Goal: Task Accomplishment & Management: Manage account settings

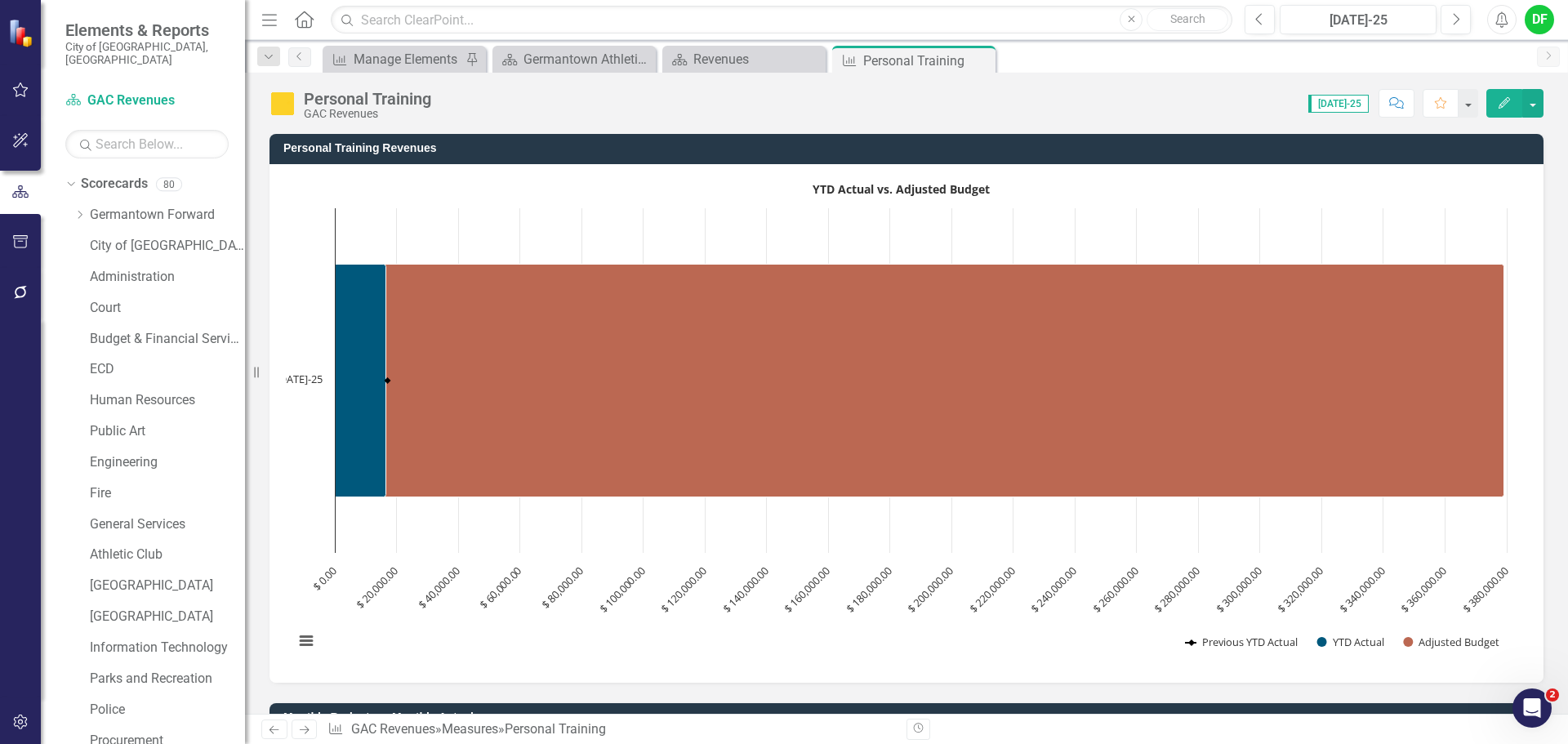
scroll to position [1307, 0]
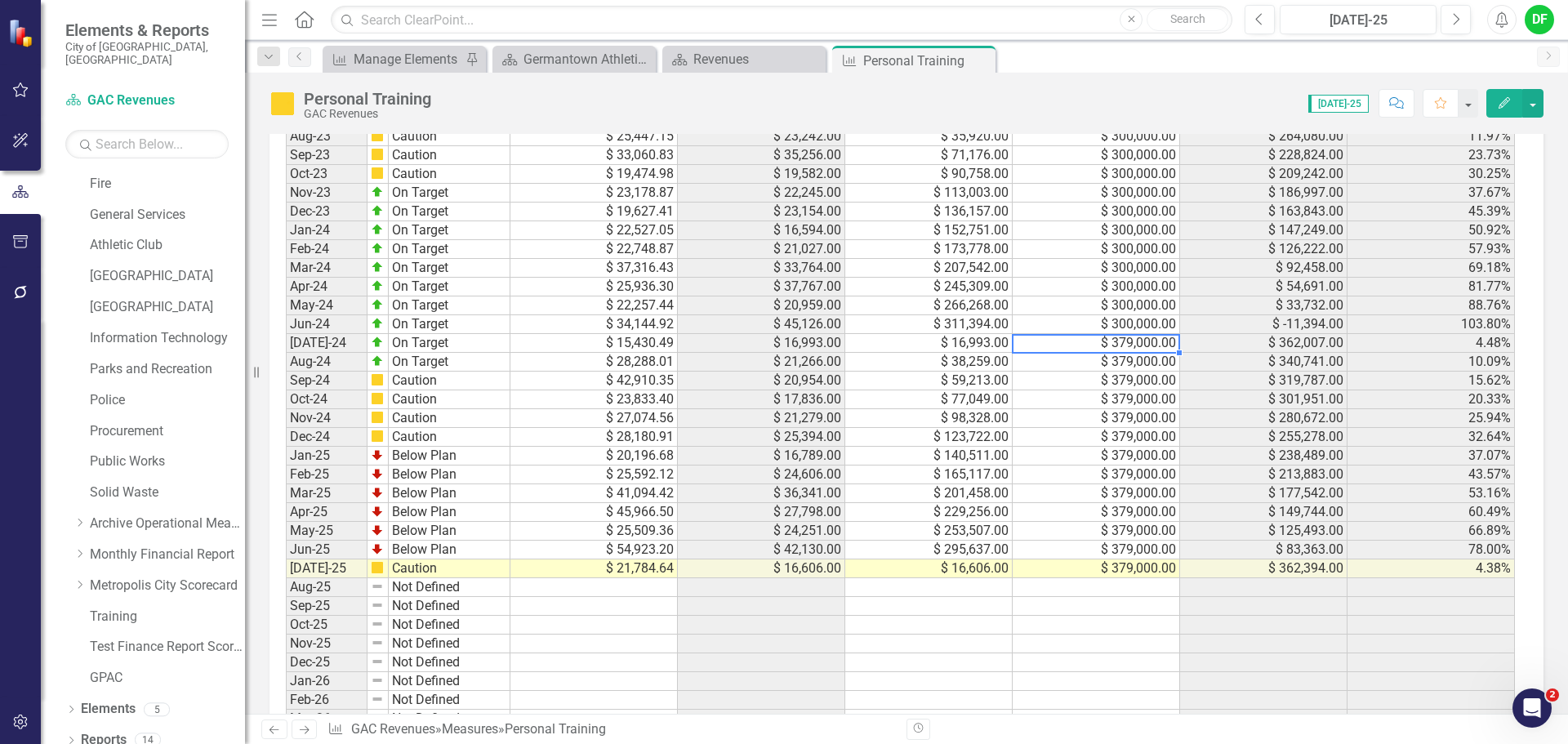
click at [1137, 571] on td "$ 379,000.00" at bounding box center [1096, 568] width 167 height 19
click at [1125, 584] on td at bounding box center [1096, 587] width 167 height 19
click at [1131, 572] on td "$ 379,000.00" at bounding box center [1096, 568] width 167 height 19
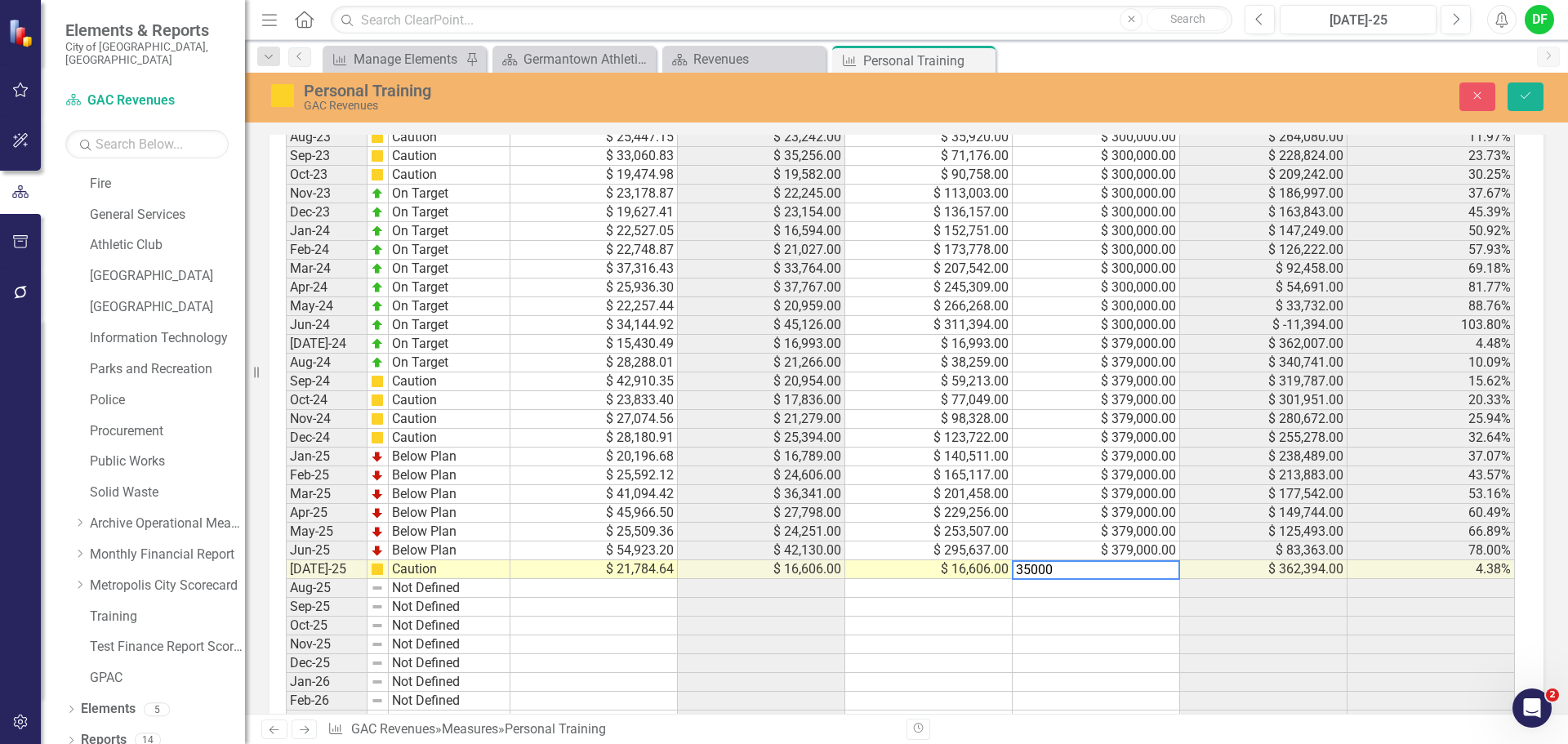
type textarea "350000"
click at [640, 571] on td "$ 21,784.64" at bounding box center [594, 569] width 167 height 19
click at [642, 586] on td at bounding box center [594, 588] width 167 height 19
click at [642, 572] on td "$ 21,784.64" at bounding box center [594, 569] width 167 height 19
type textarea "20117.75"
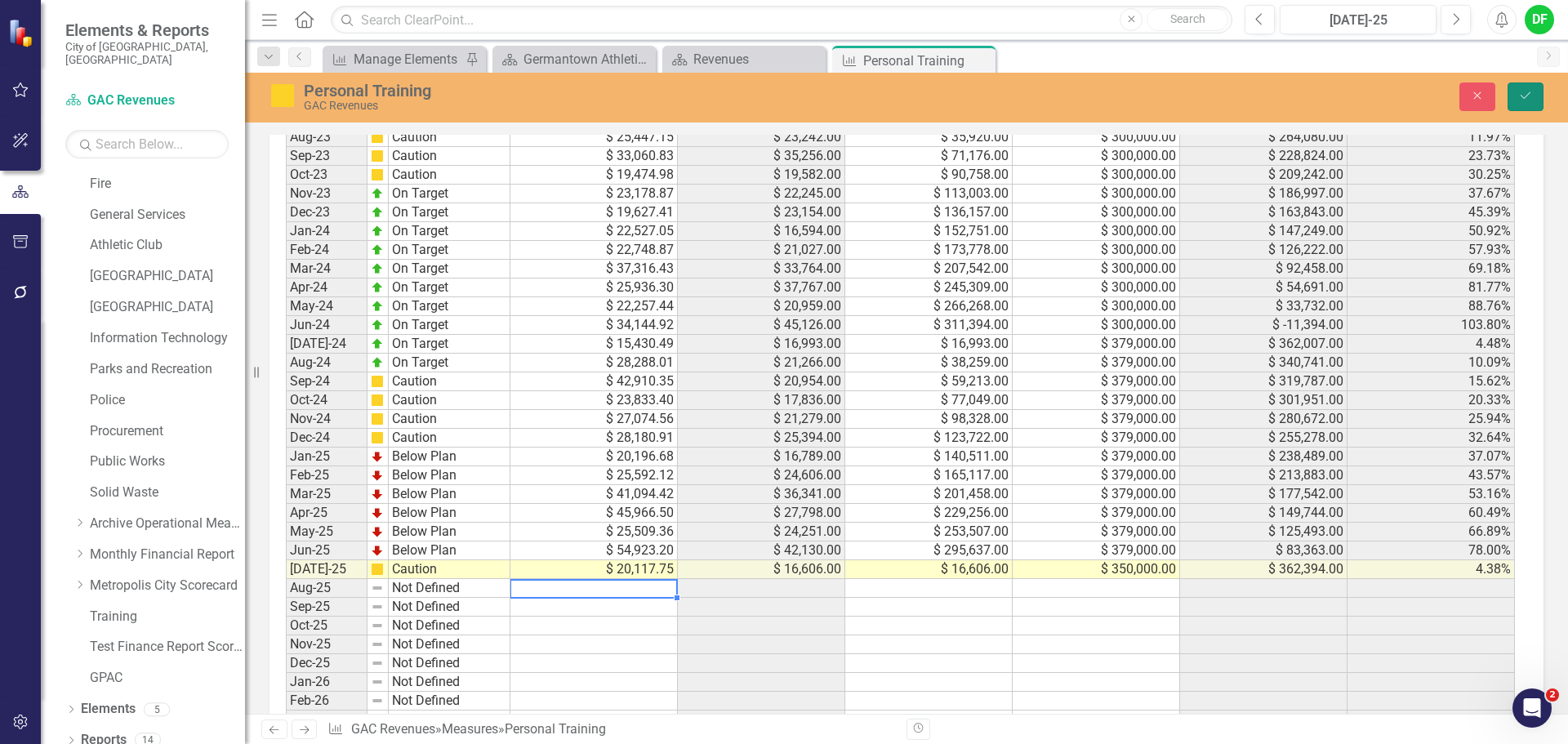
click at [1530, 82] on button "Save" at bounding box center [1526, 96] width 36 height 29
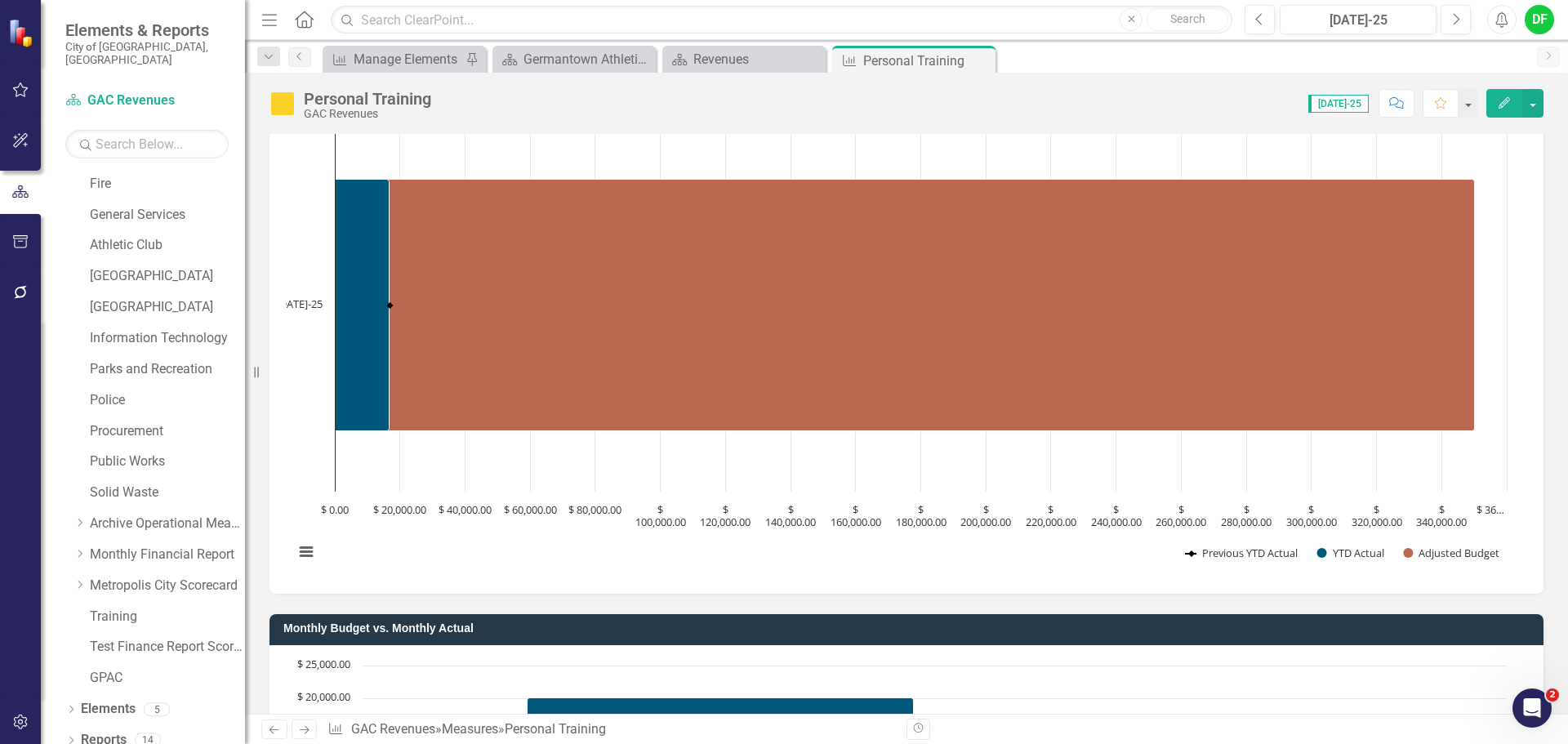
scroll to position [0, 0]
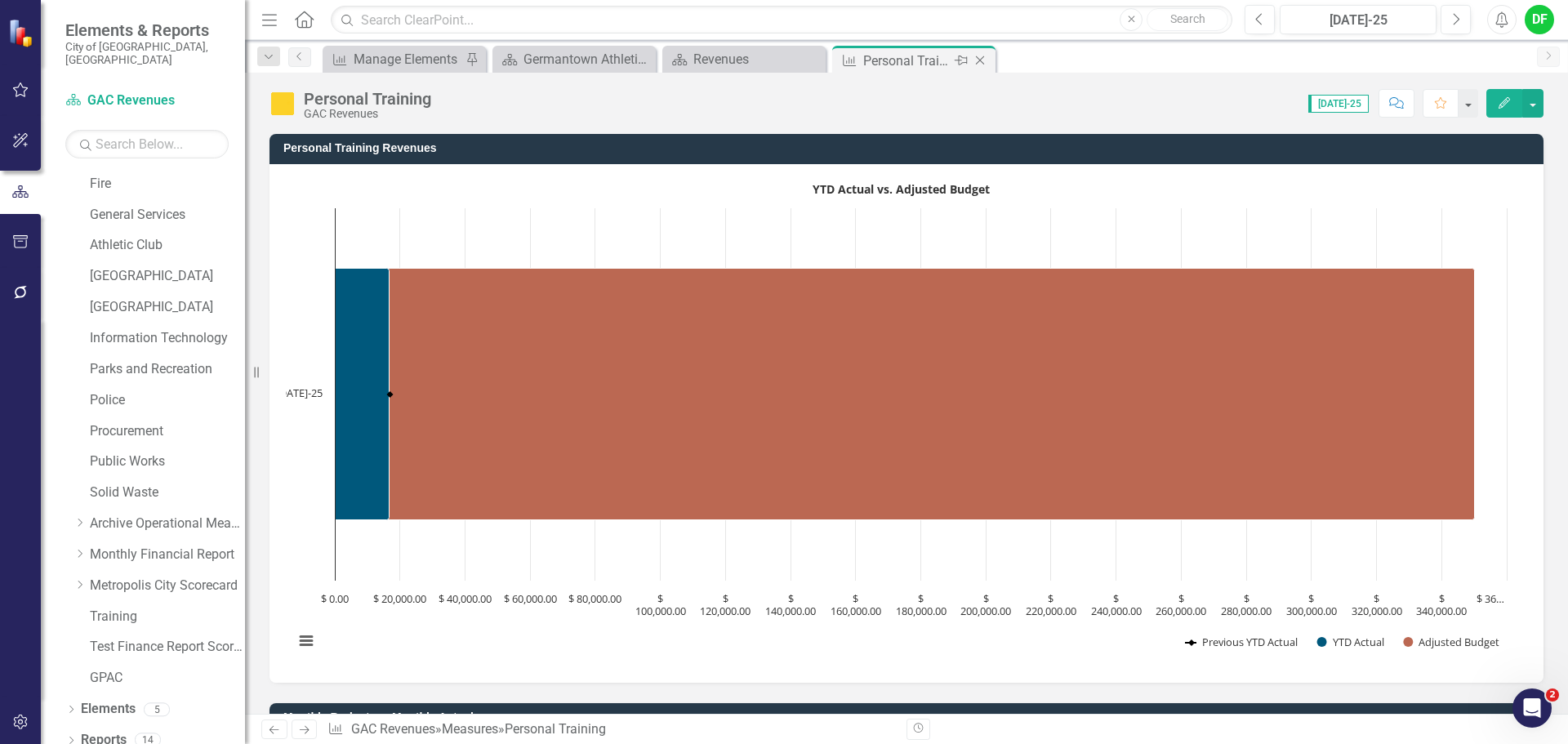
click at [981, 56] on icon "Close" at bounding box center [980, 60] width 16 height 13
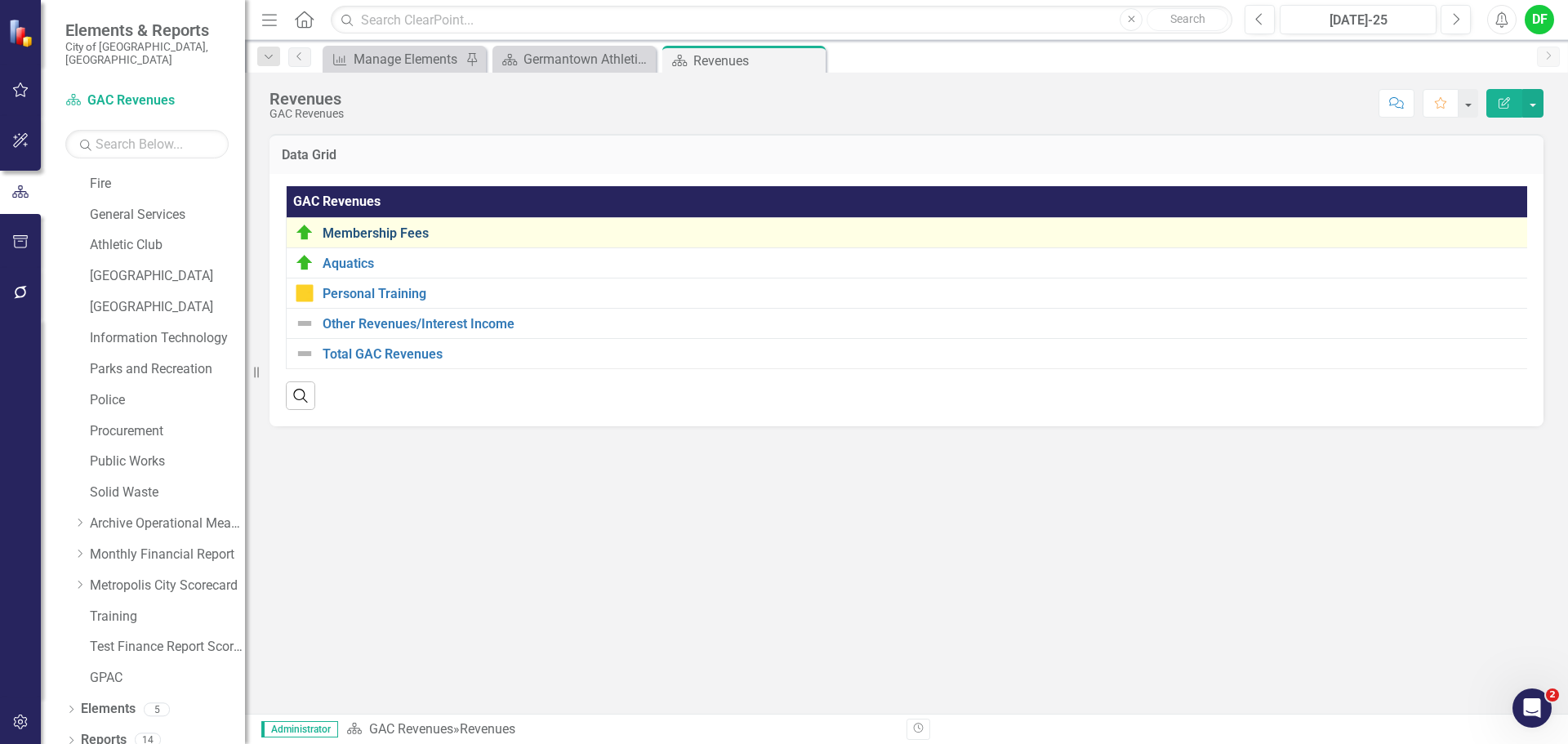
click at [365, 230] on link "Membership Fees" at bounding box center [929, 234] width 1212 height 15
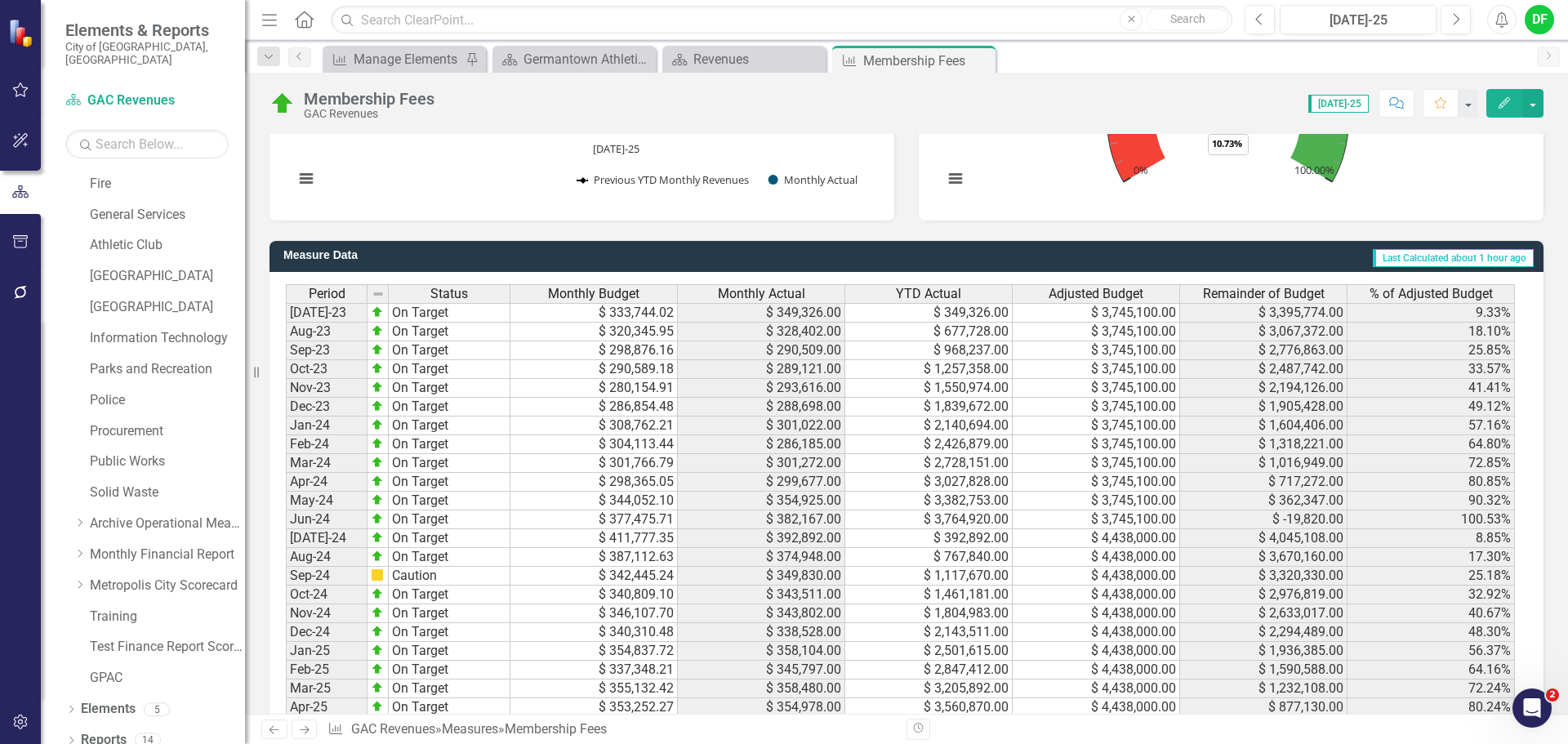
scroll to position [1419, 0]
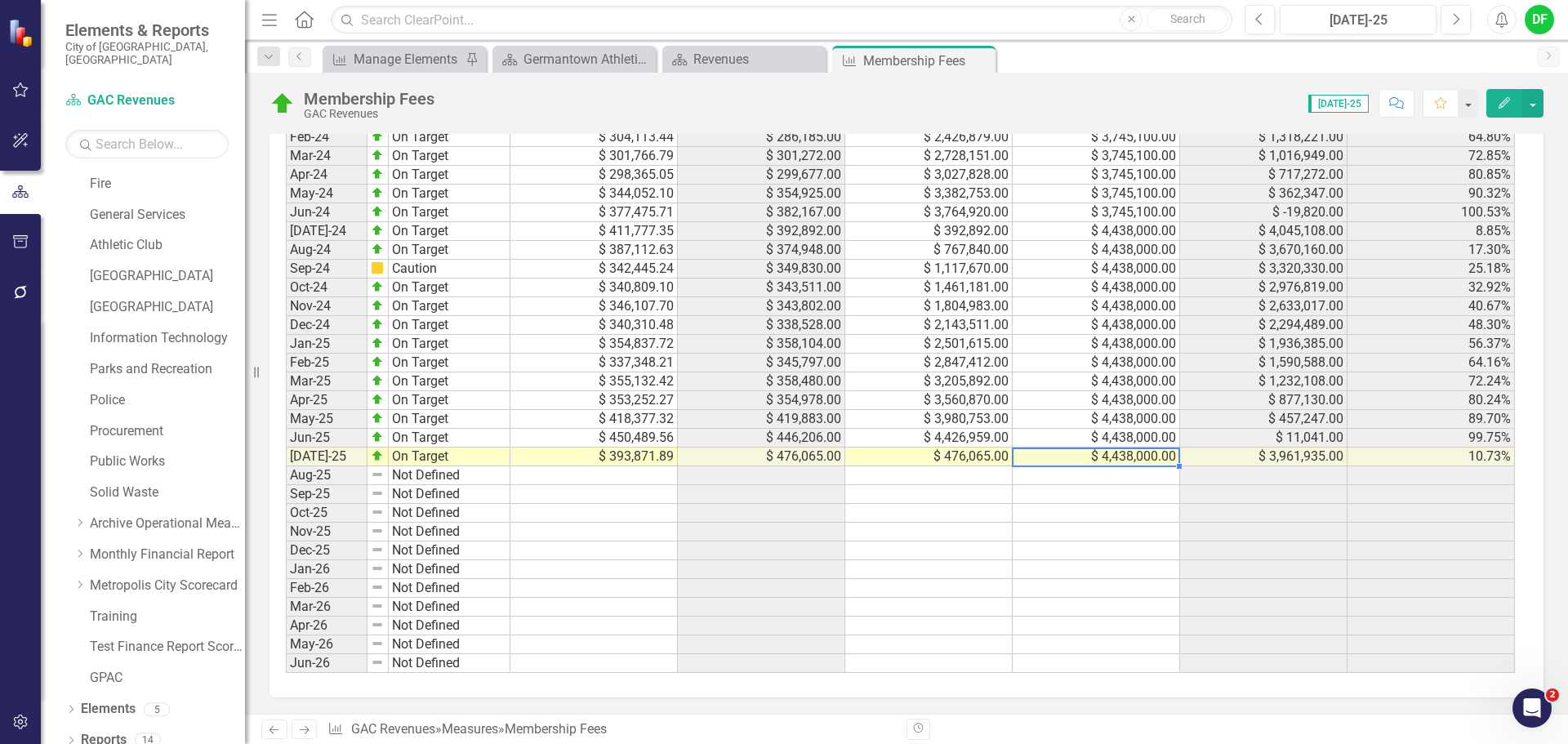
click at [1150, 459] on td "$ 4,438,000.00" at bounding box center [1096, 457] width 167 height 19
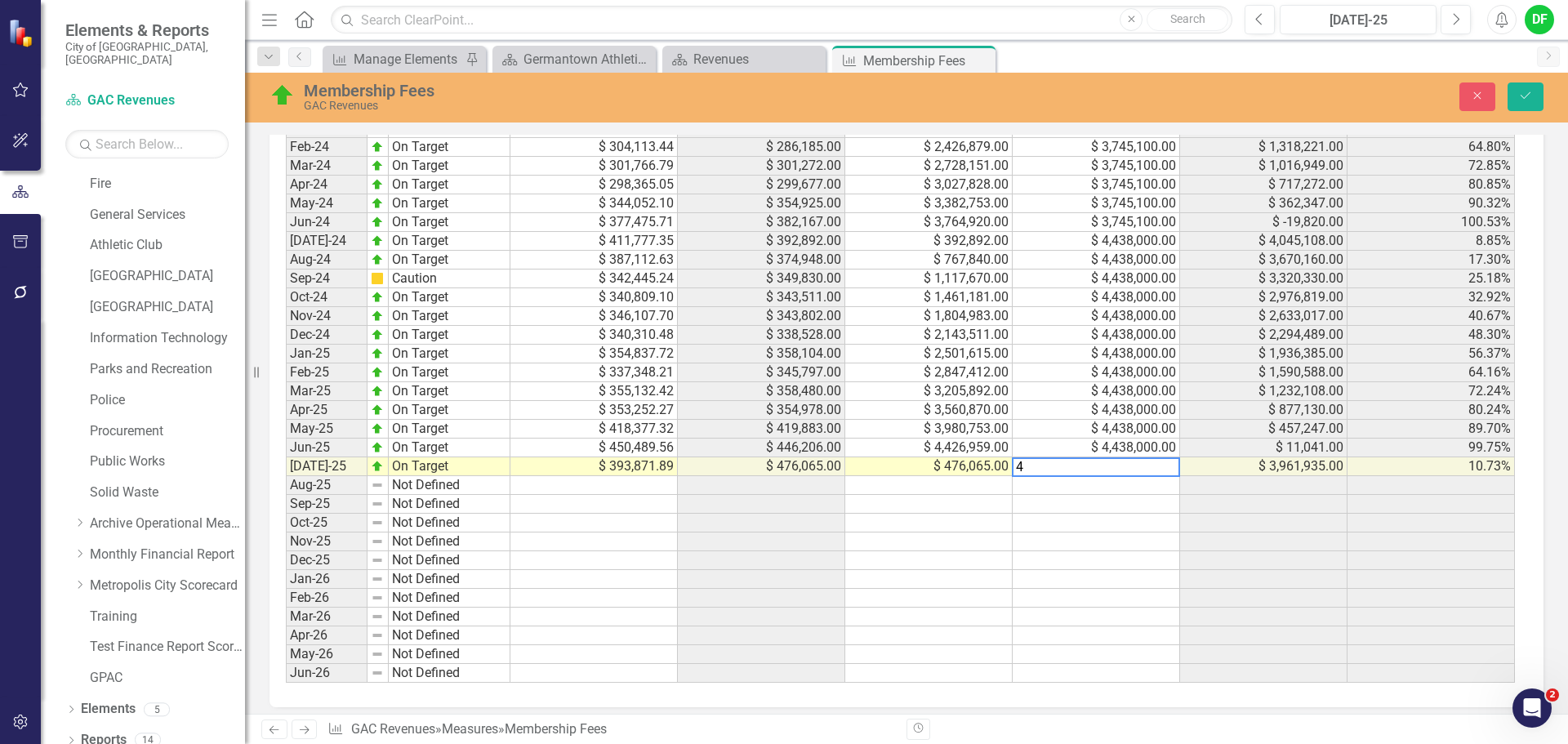
scroll to position [1428, 0]
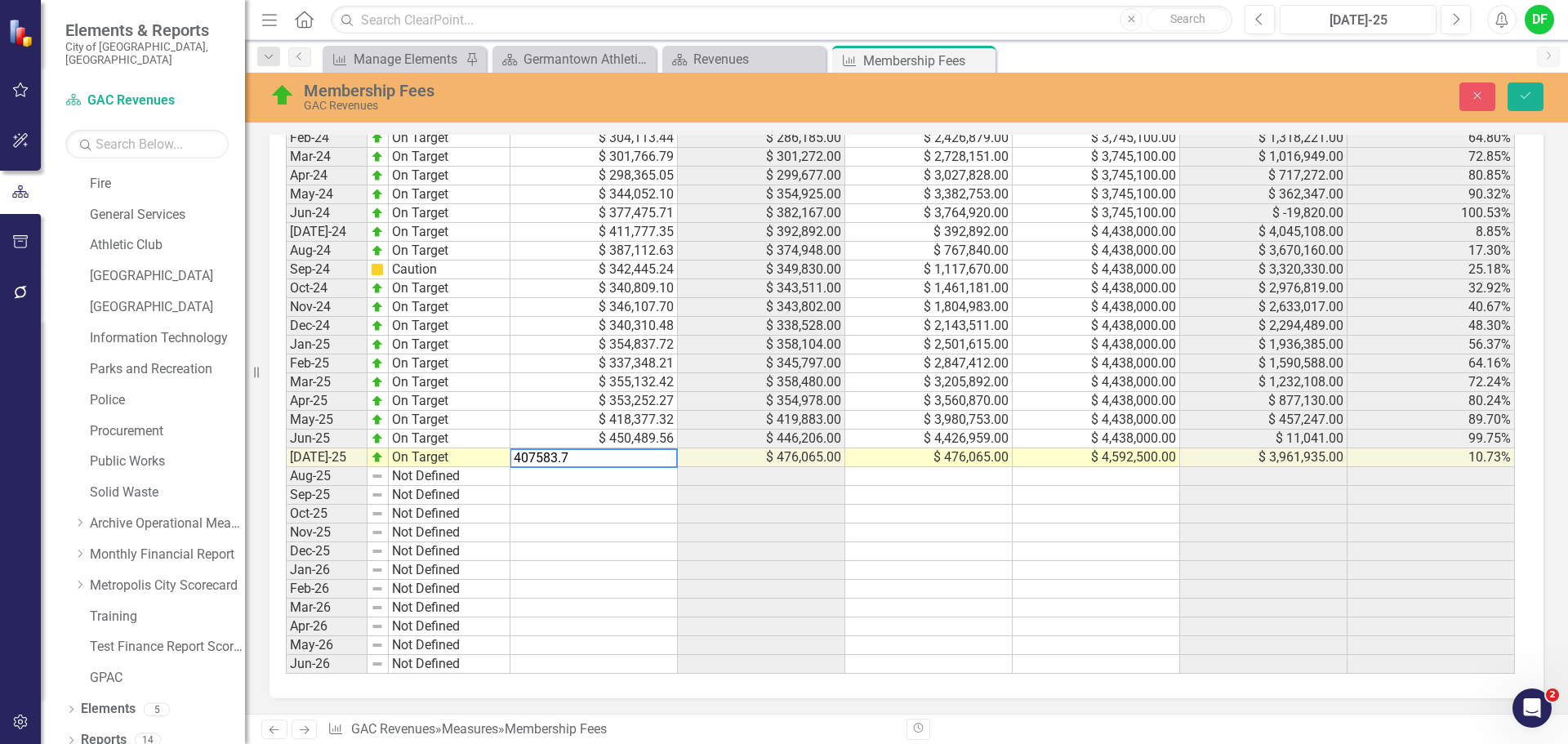
type textarea "407583.74"
click at [1525, 99] on icon "Save" at bounding box center [1526, 96] width 15 height 11
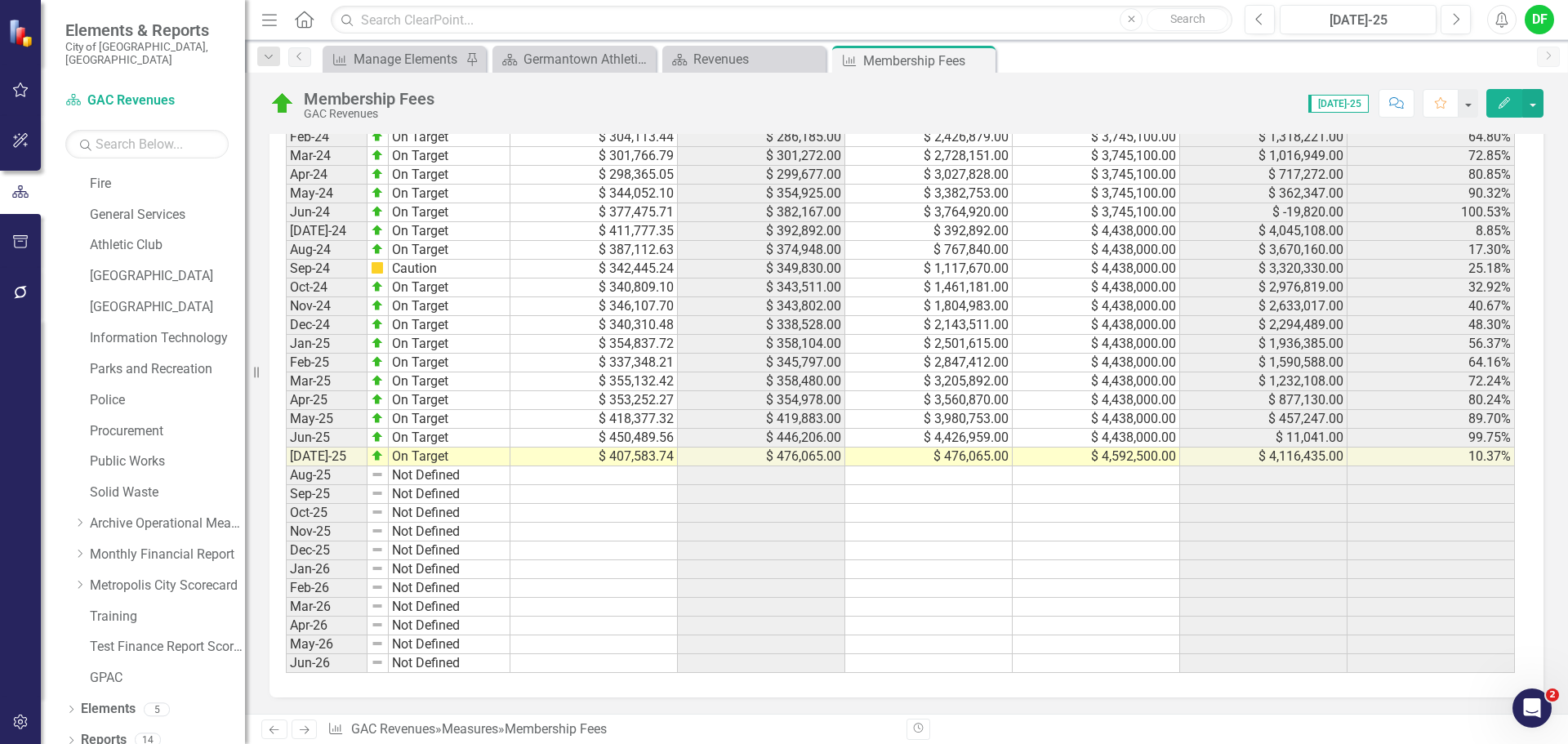
scroll to position [1337, 0]
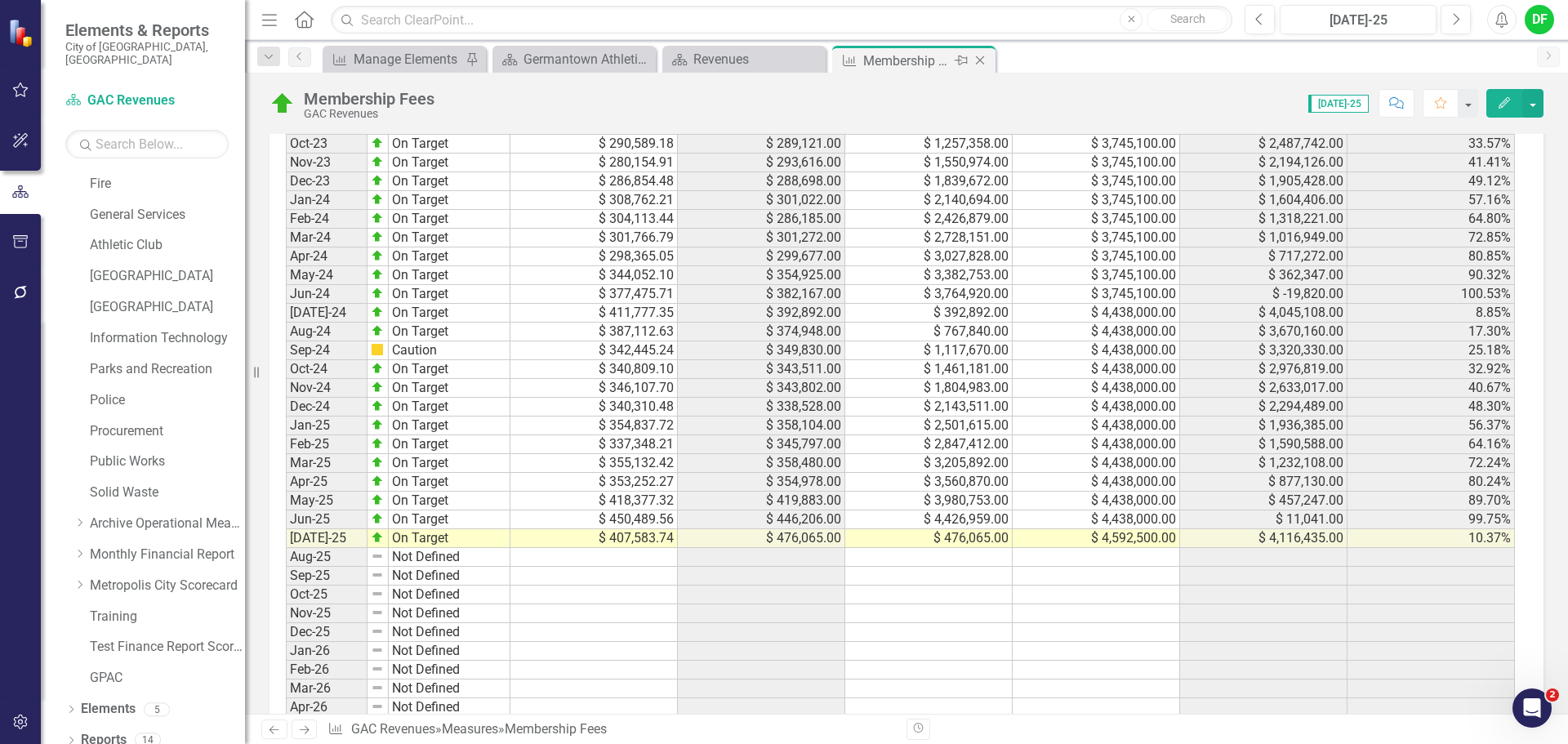
click at [982, 60] on icon "Close" at bounding box center [980, 60] width 16 height 13
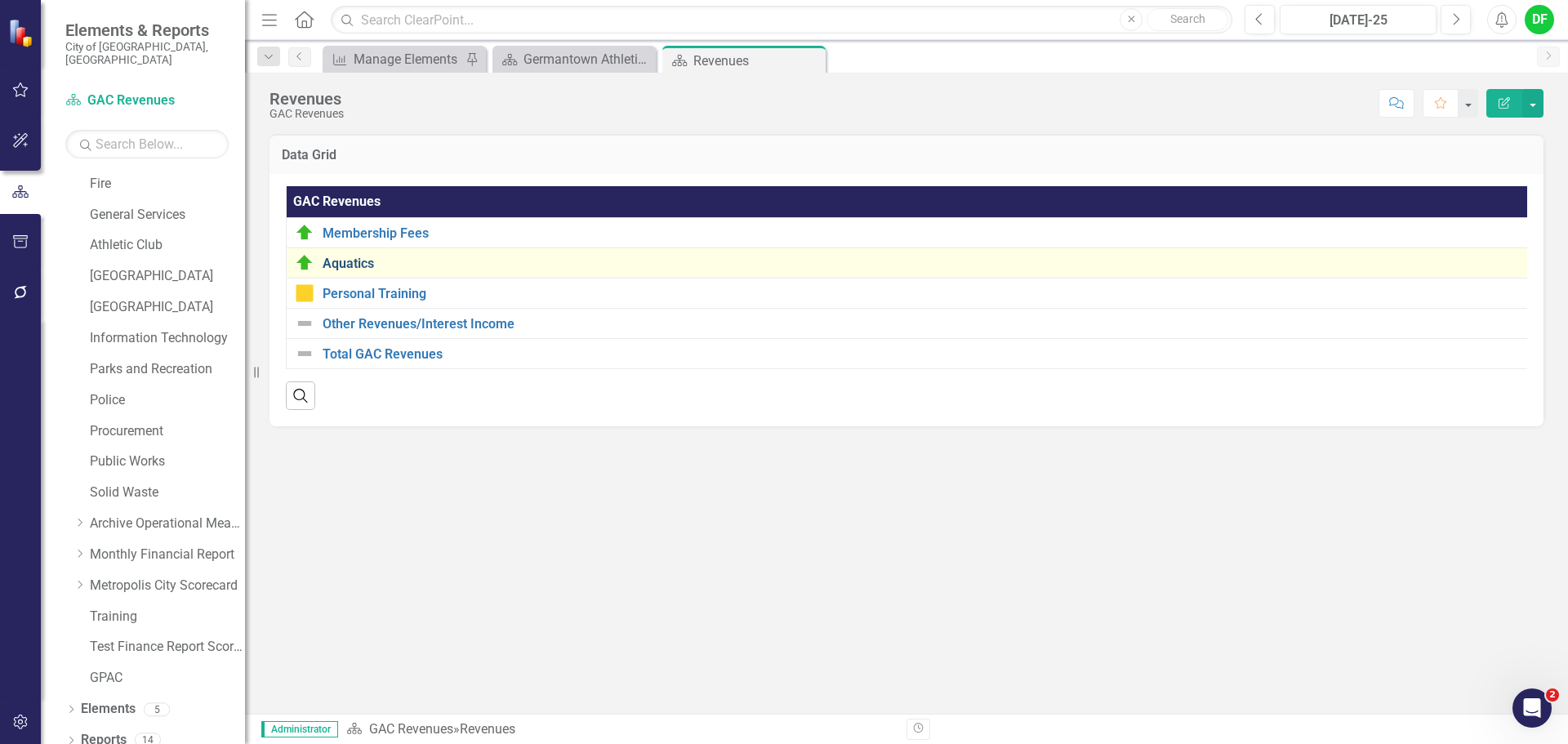
click at [335, 268] on link "Aquatics" at bounding box center [929, 264] width 1212 height 15
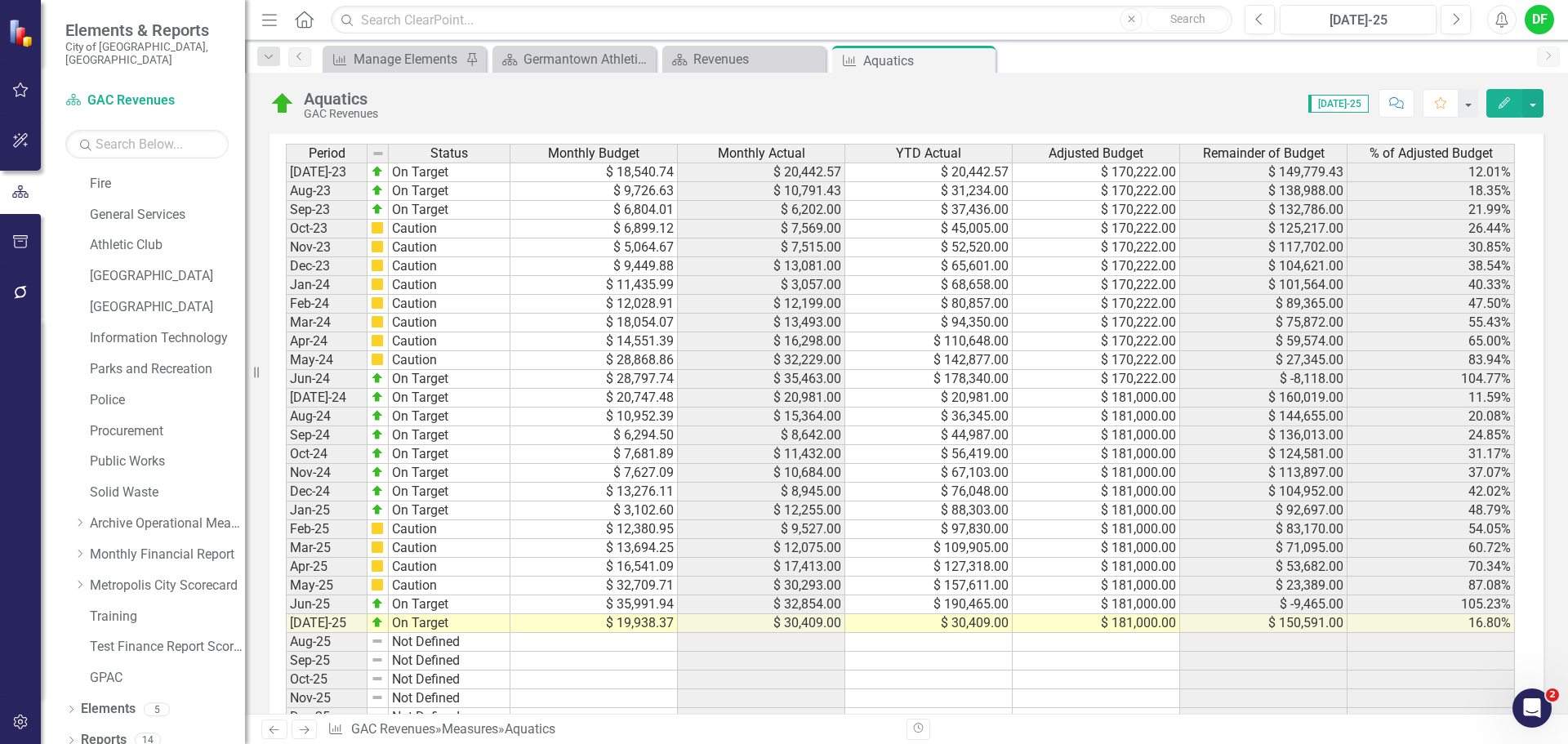
scroll to position [1307, 0]
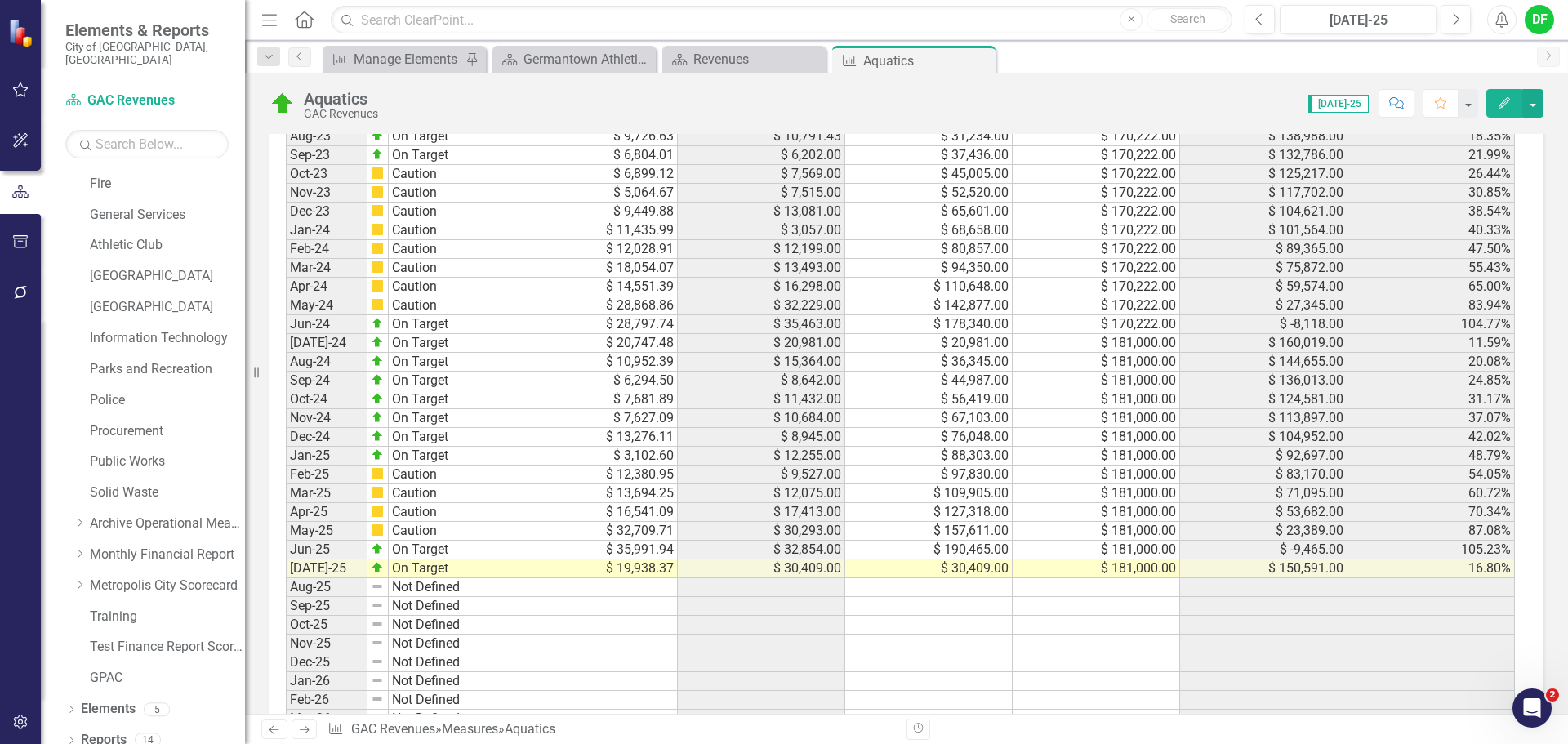
click at [1105, 570] on td "$ 181,000.00" at bounding box center [1096, 568] width 167 height 19
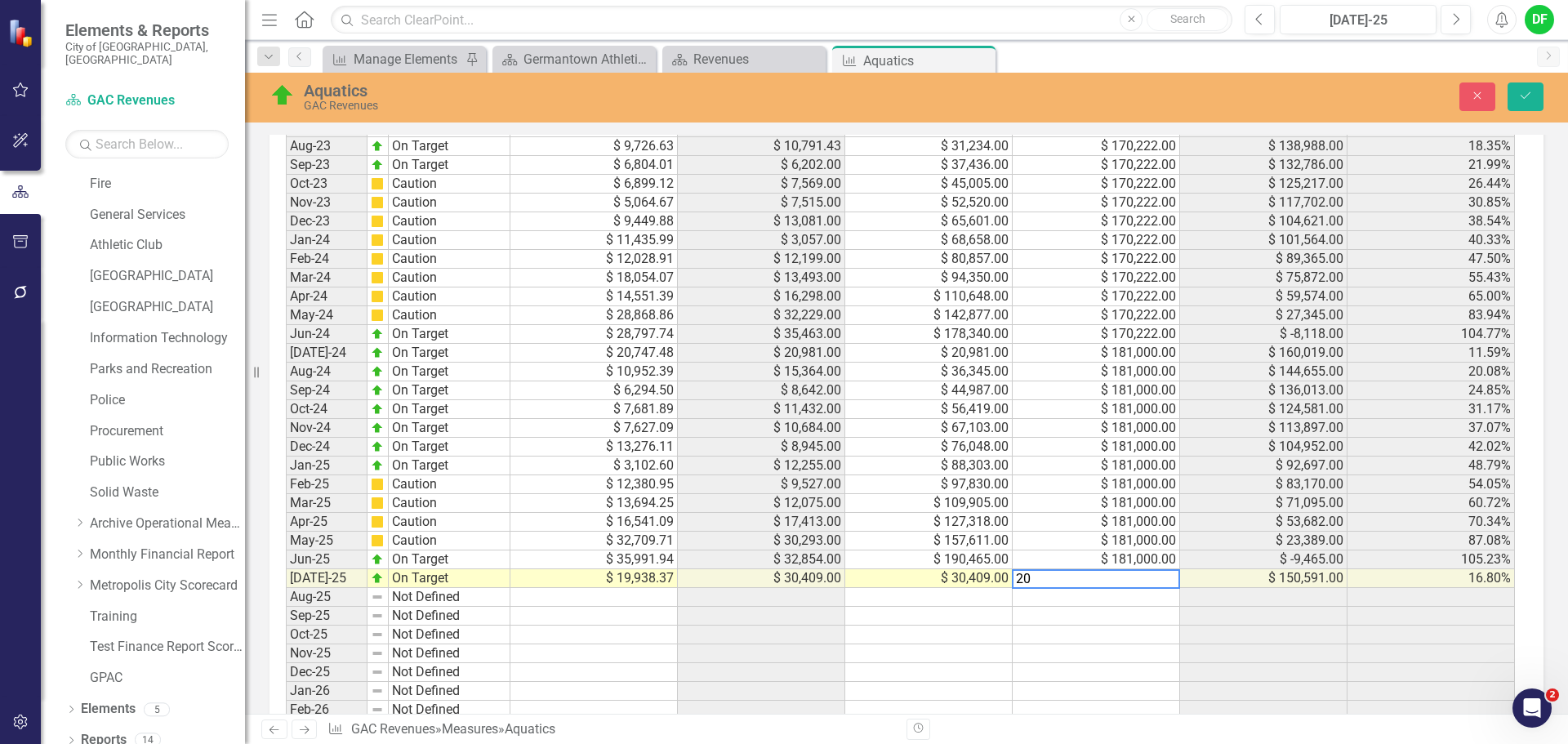
scroll to position [1316, 0]
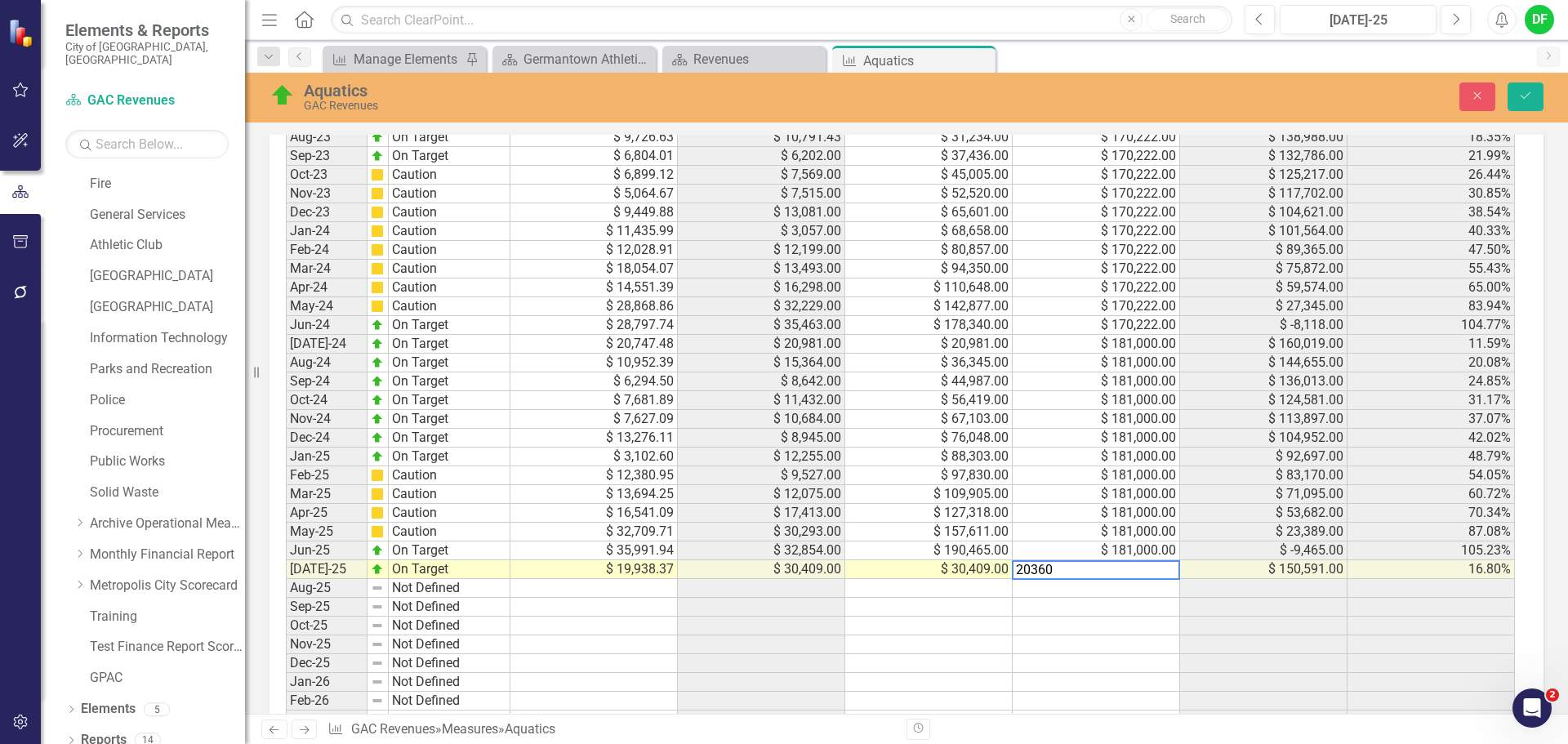
type textarea "203600"
click at [592, 574] on td "$ 19,938.37" at bounding box center [594, 569] width 167 height 19
type textarea "22427.91"
click at [1522, 101] on icon "Save" at bounding box center [1526, 96] width 15 height 11
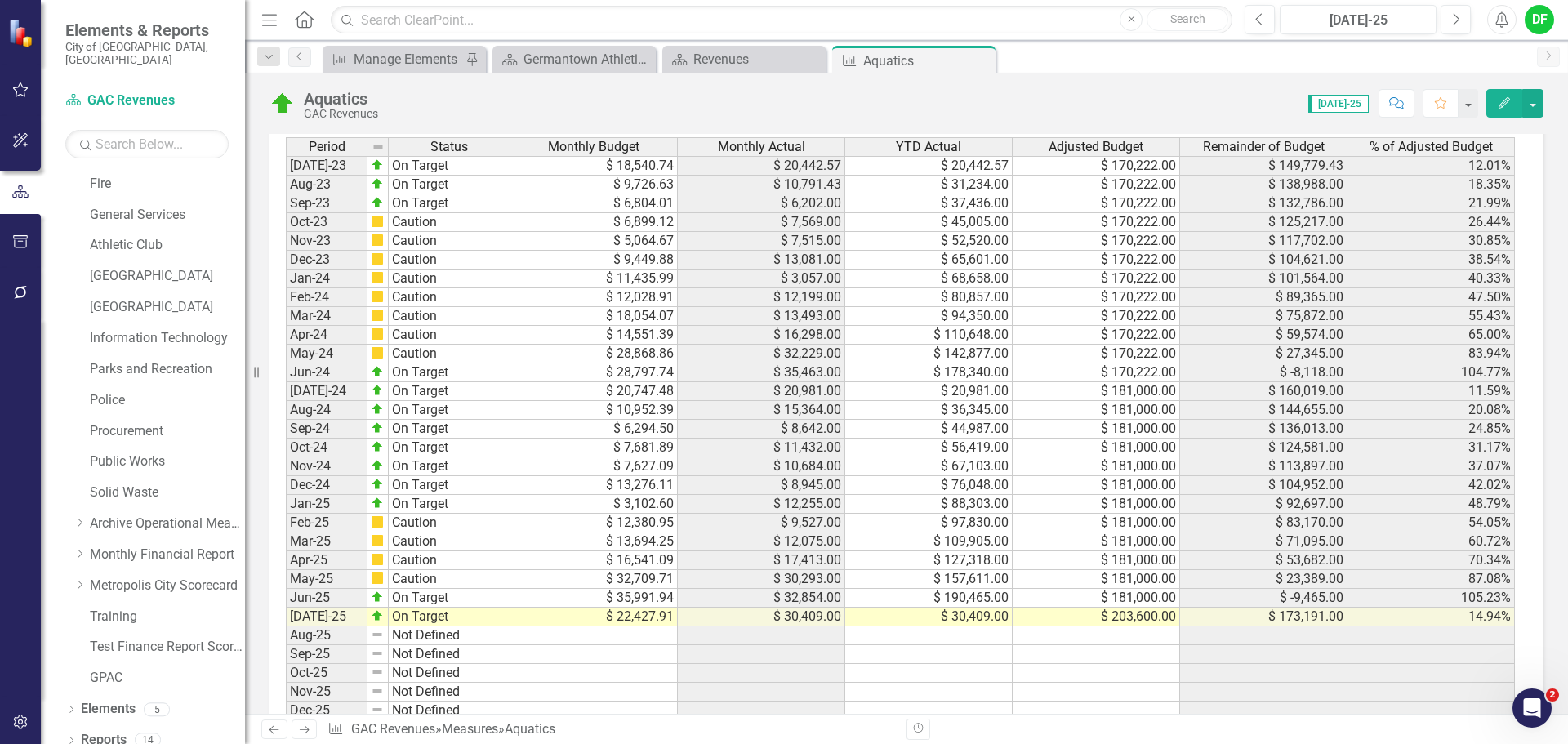
scroll to position [1419, 0]
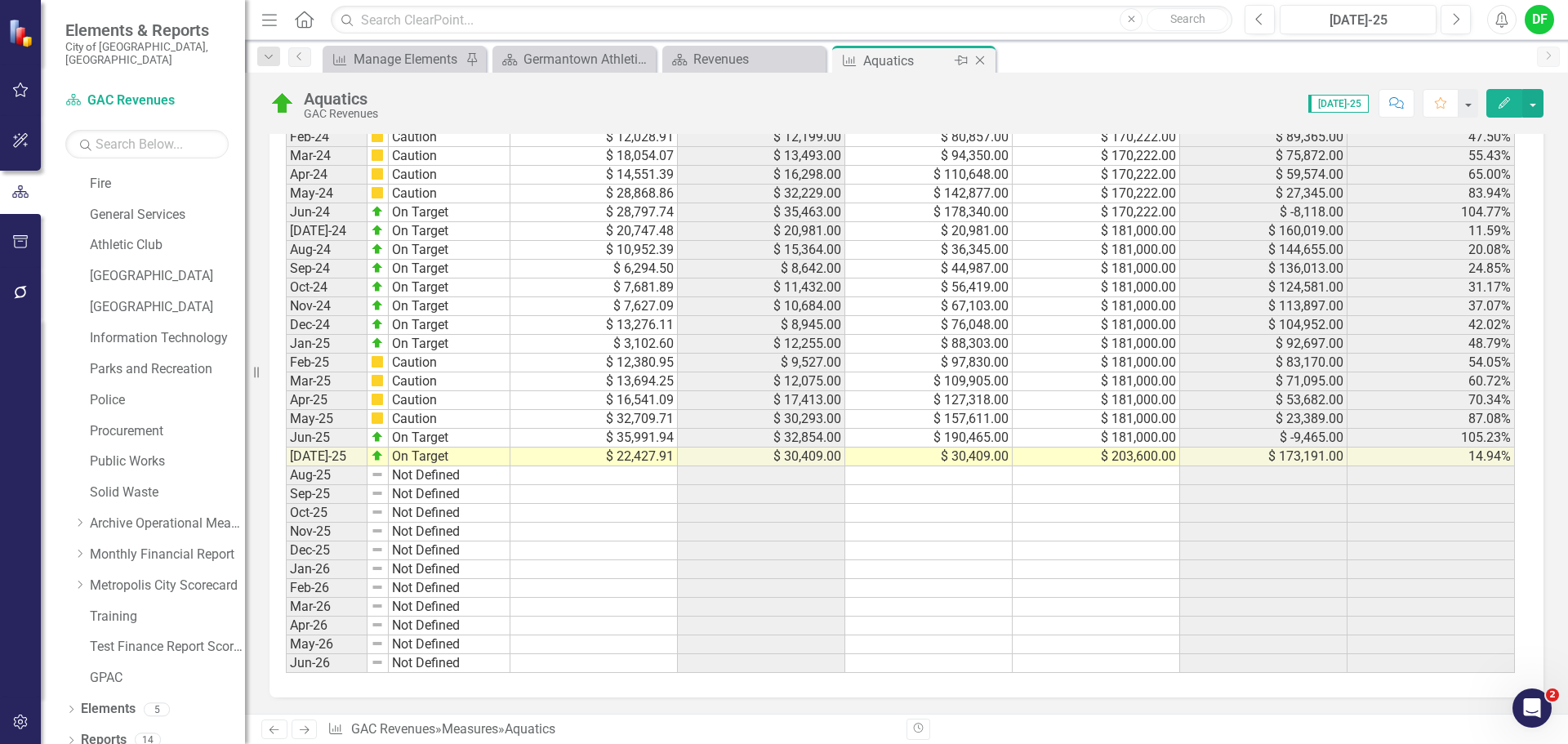
click at [980, 57] on icon "Close" at bounding box center [980, 60] width 16 height 13
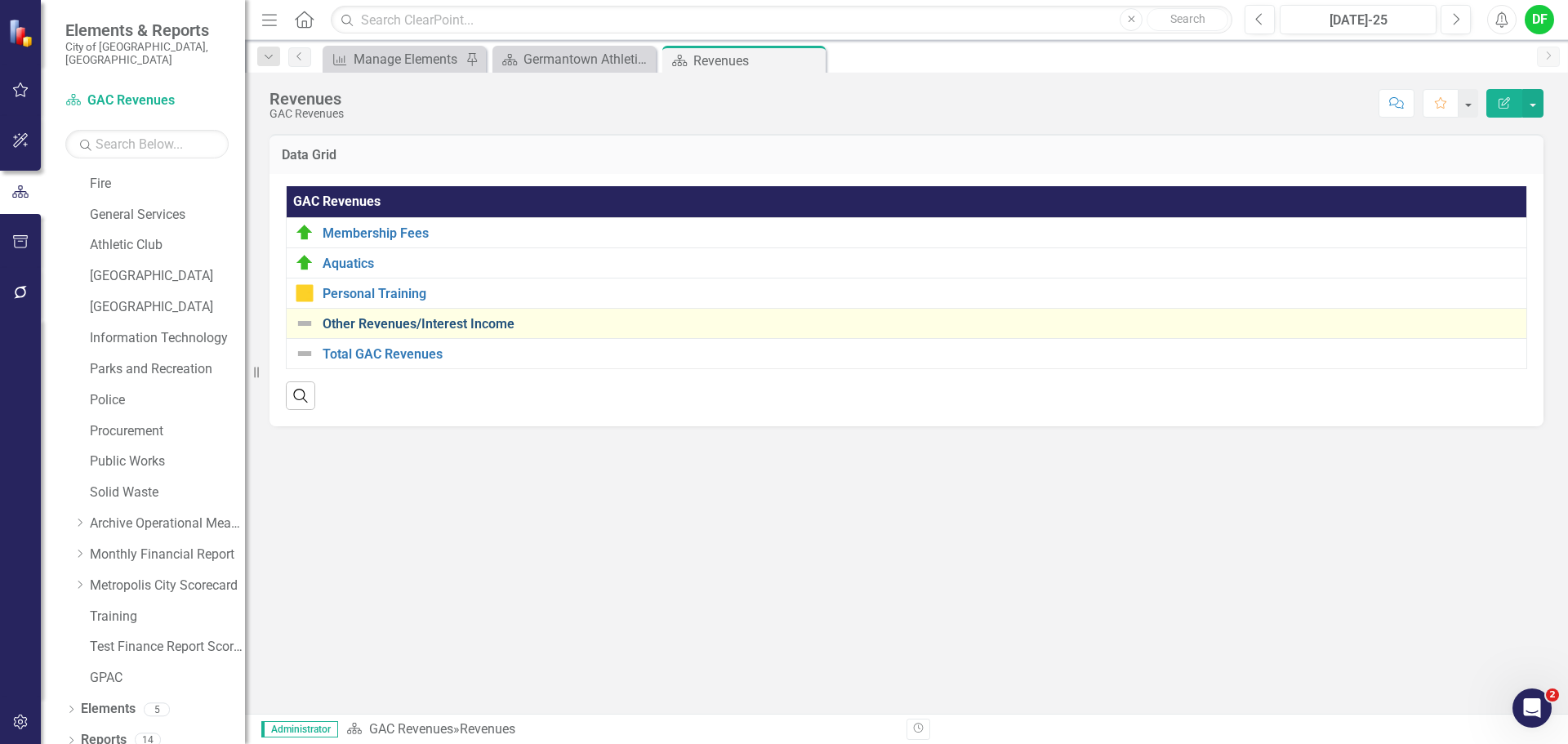
click at [405, 326] on link "Other Revenues/Interest Income" at bounding box center [920, 324] width 1196 height 15
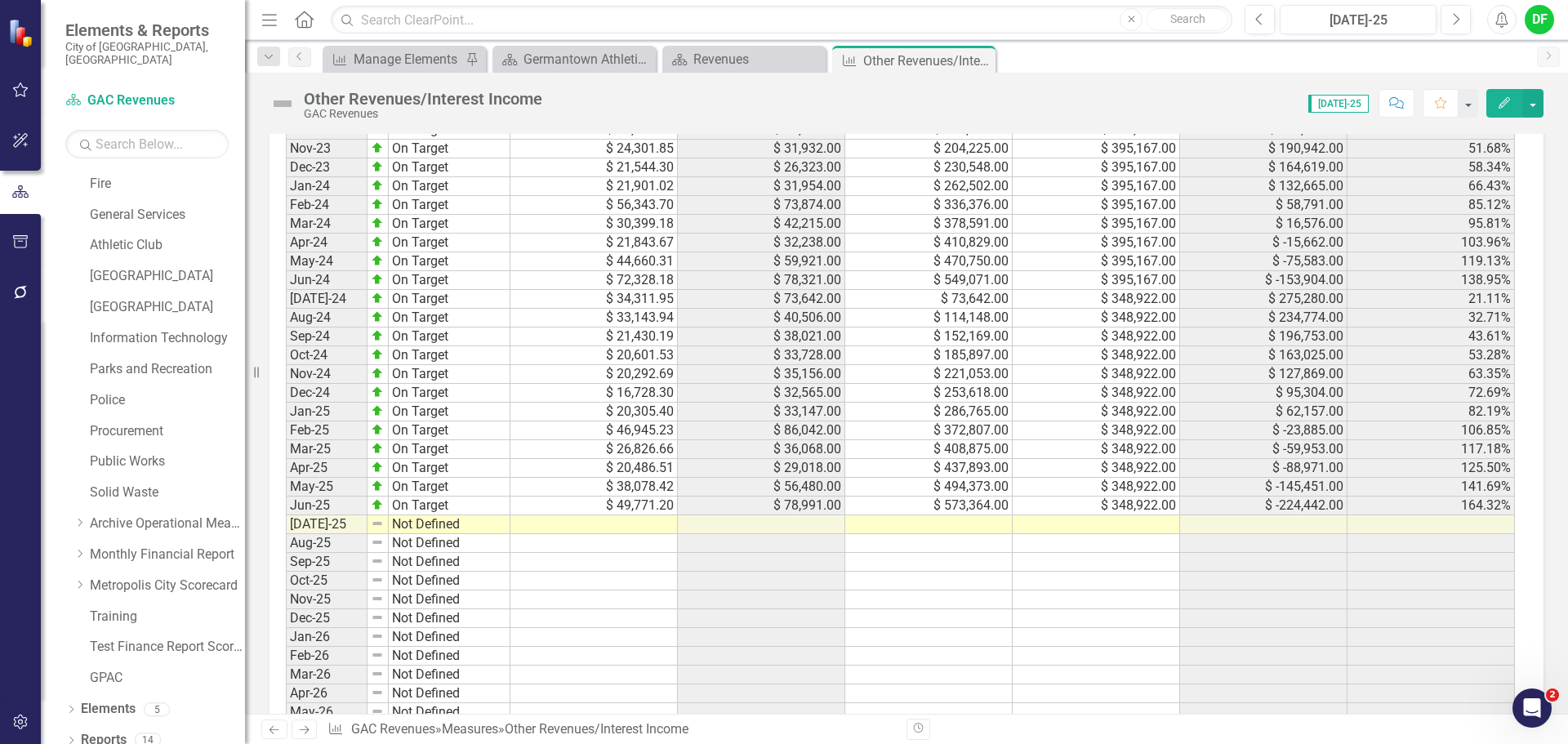
scroll to position [1419, 0]
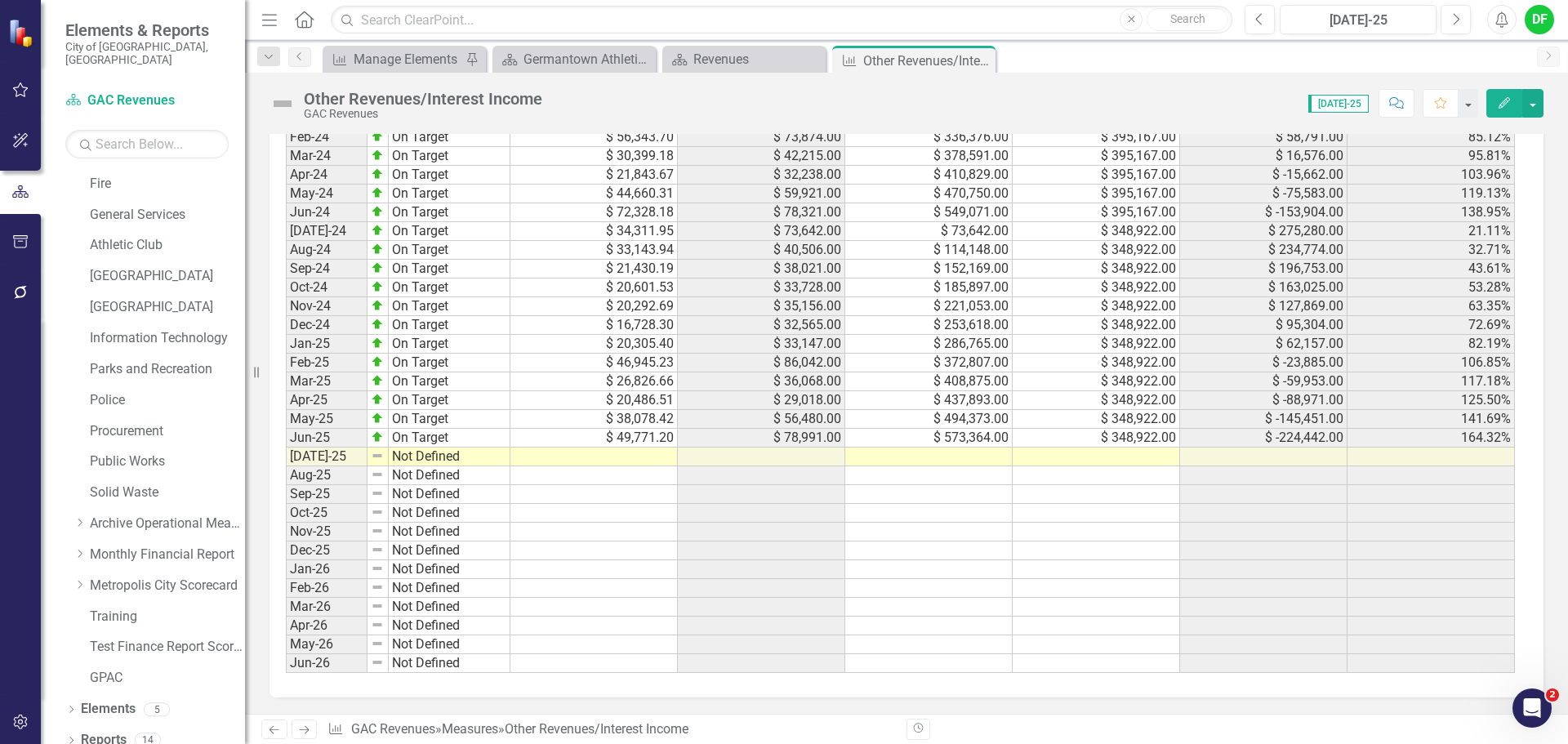
click at [1102, 457] on td at bounding box center [1096, 457] width 167 height 19
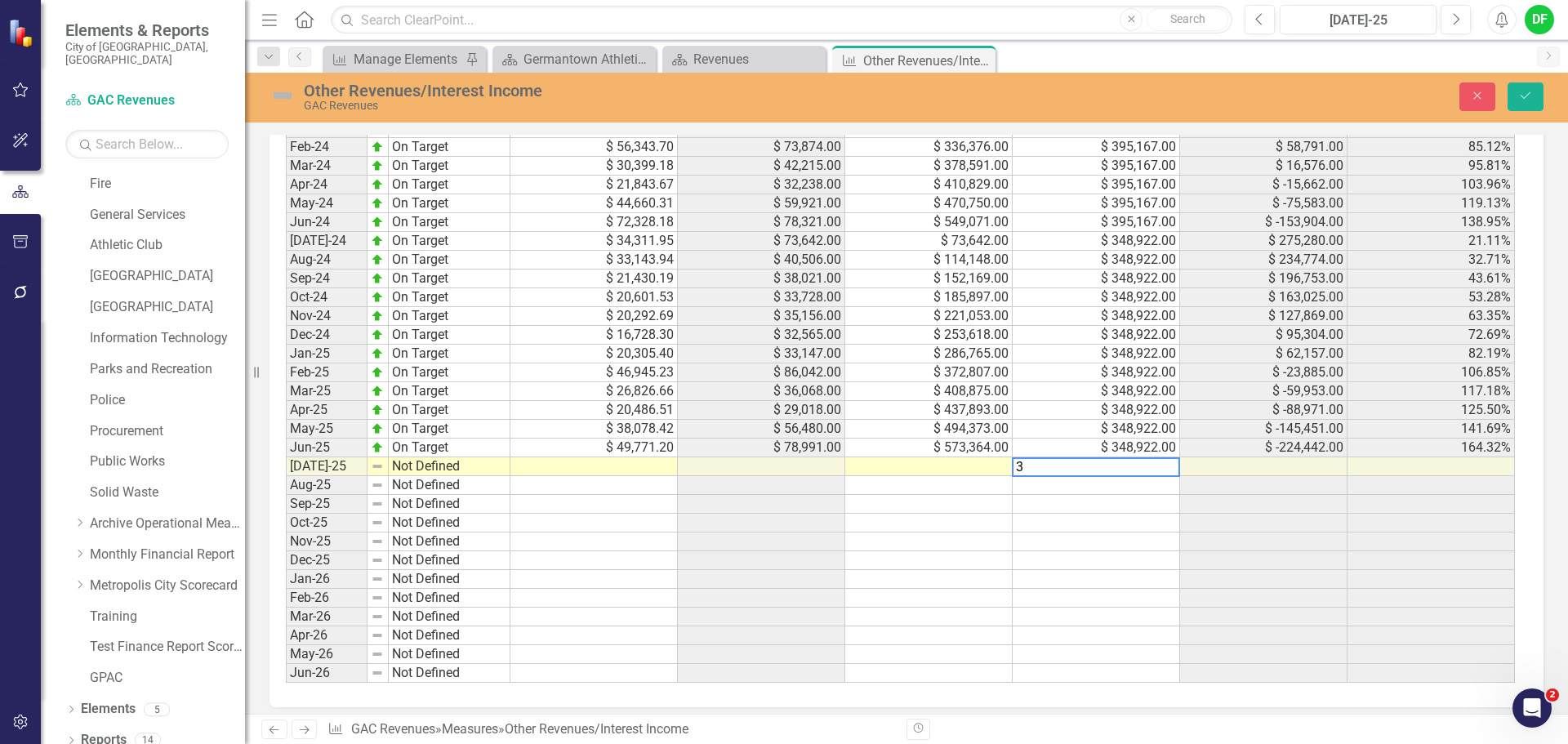
scroll to position [1428, 0]
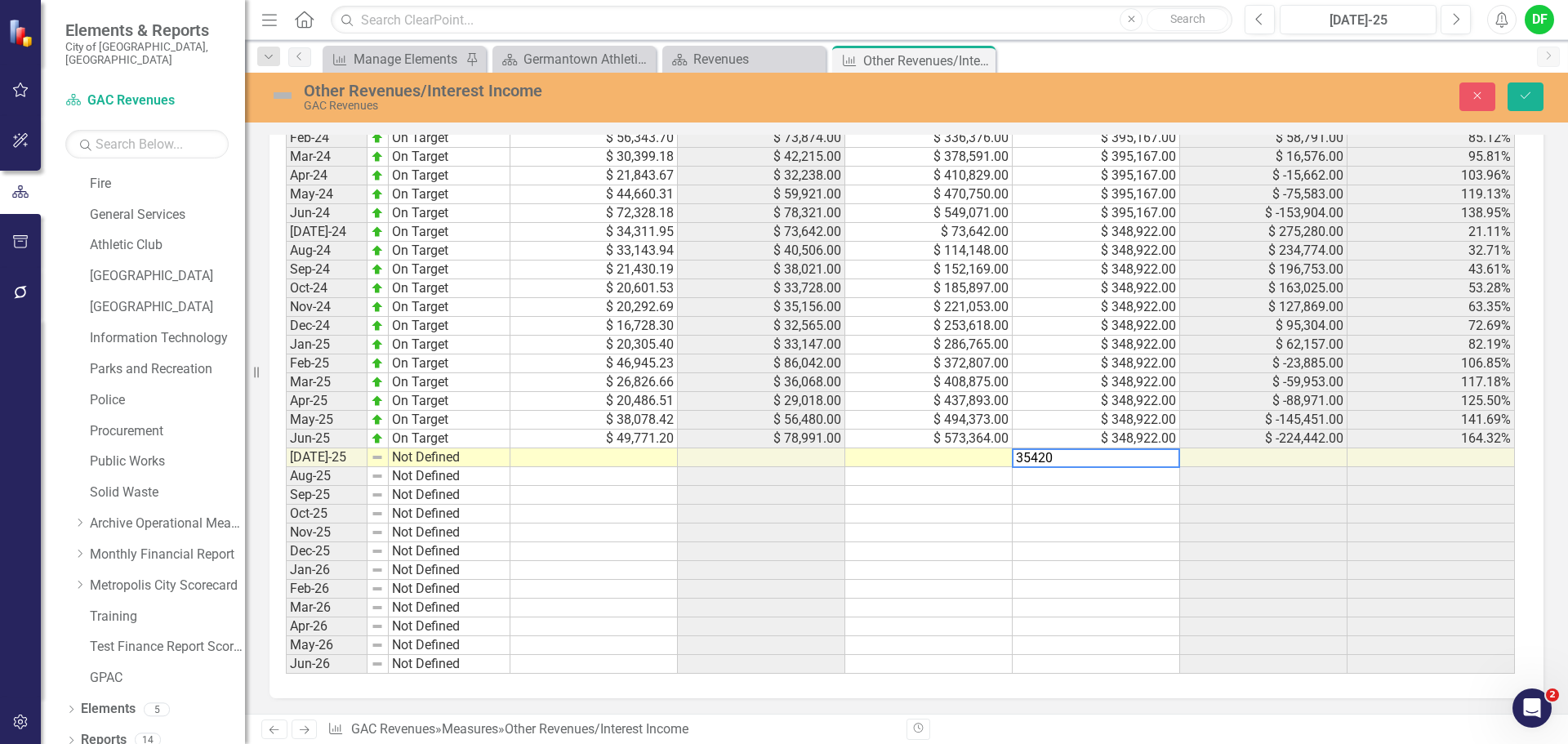
type textarea "354207"
click at [945, 463] on td at bounding box center [929, 457] width 167 height 19
type textarea "70646"
click at [633, 464] on td at bounding box center [594, 457] width 167 height 19
click at [617, 454] on td at bounding box center [594, 457] width 167 height 19
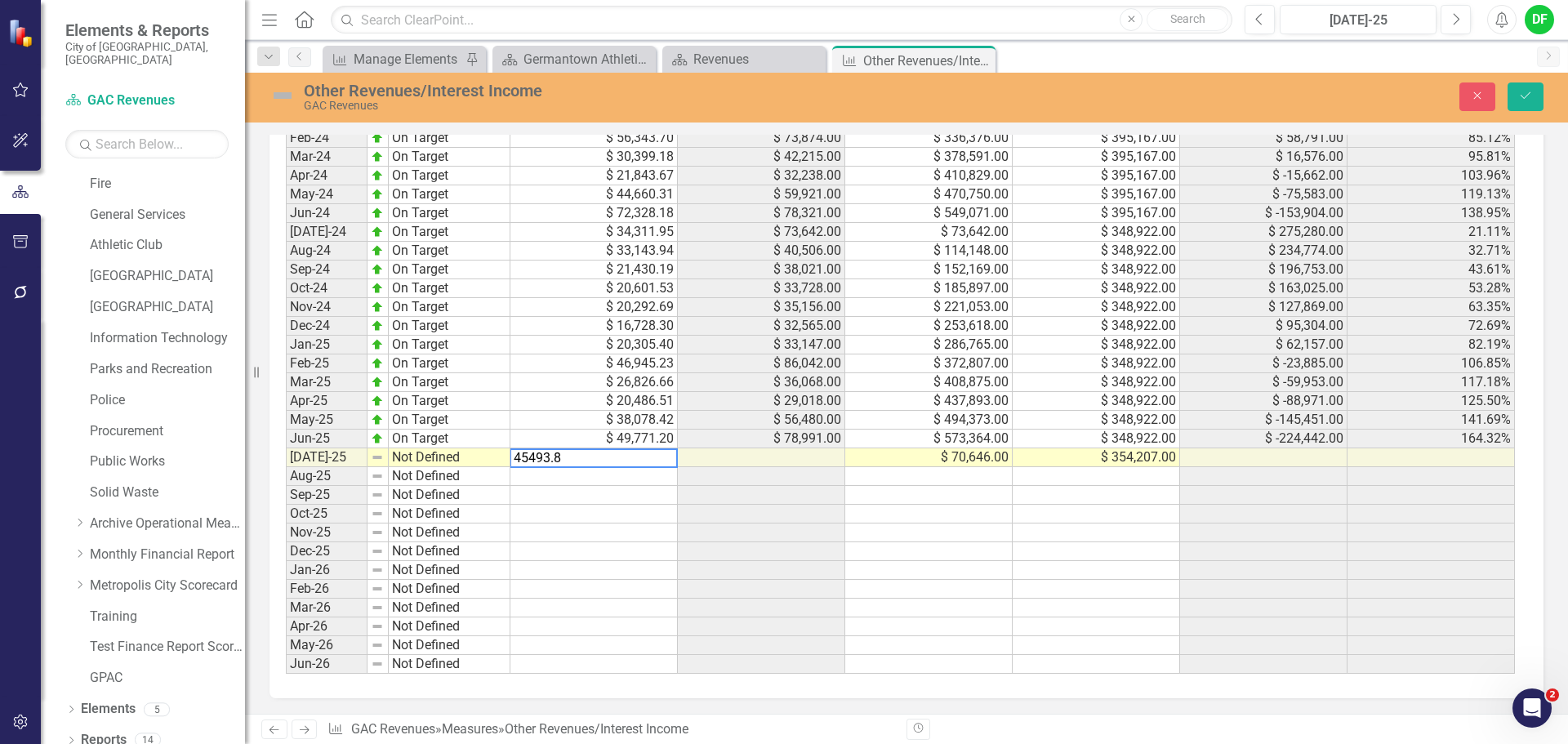
type textarea "45493.81"
click at [285, 97] on img at bounding box center [283, 96] width 26 height 26
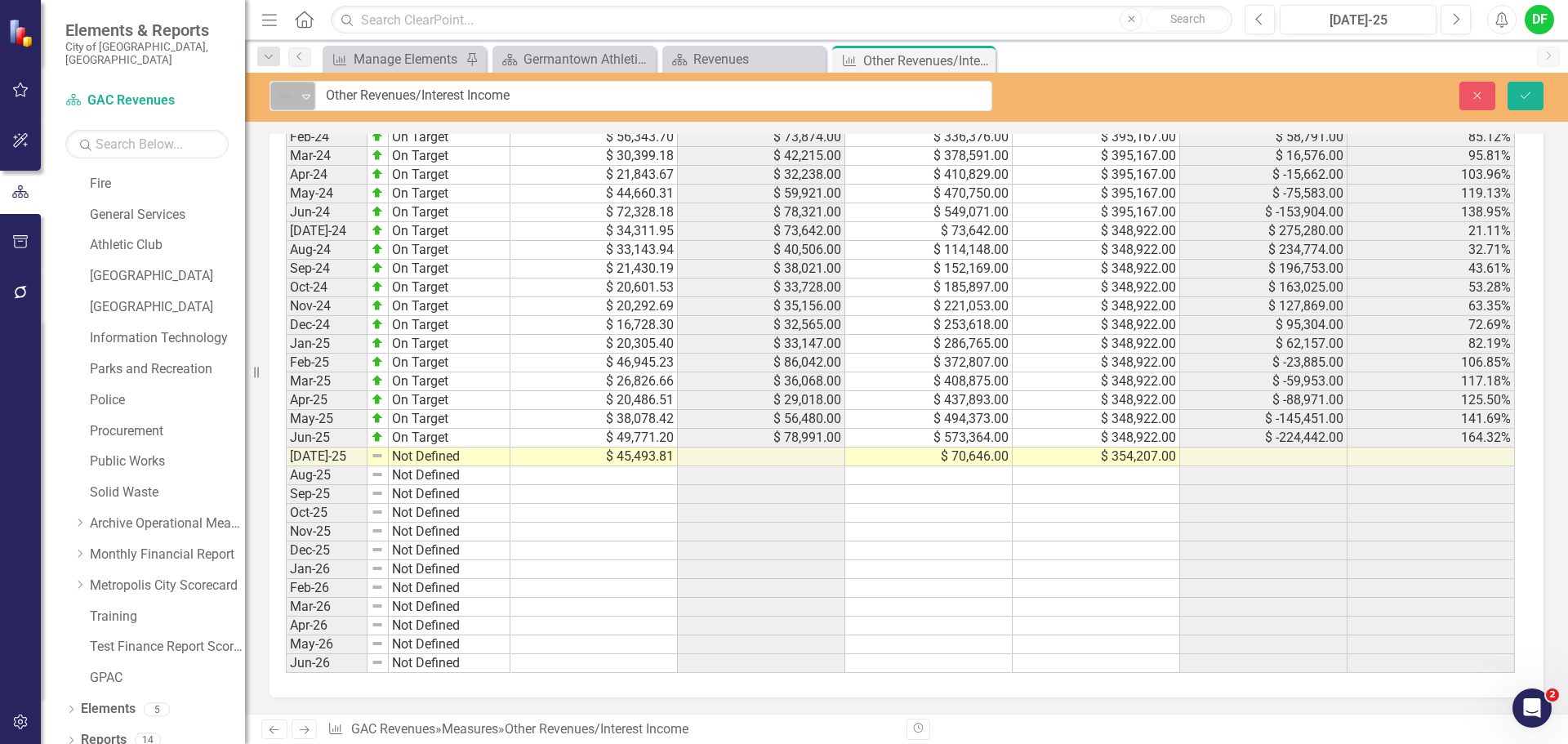
click at [293, 100] on img at bounding box center [285, 96] width 20 height 20
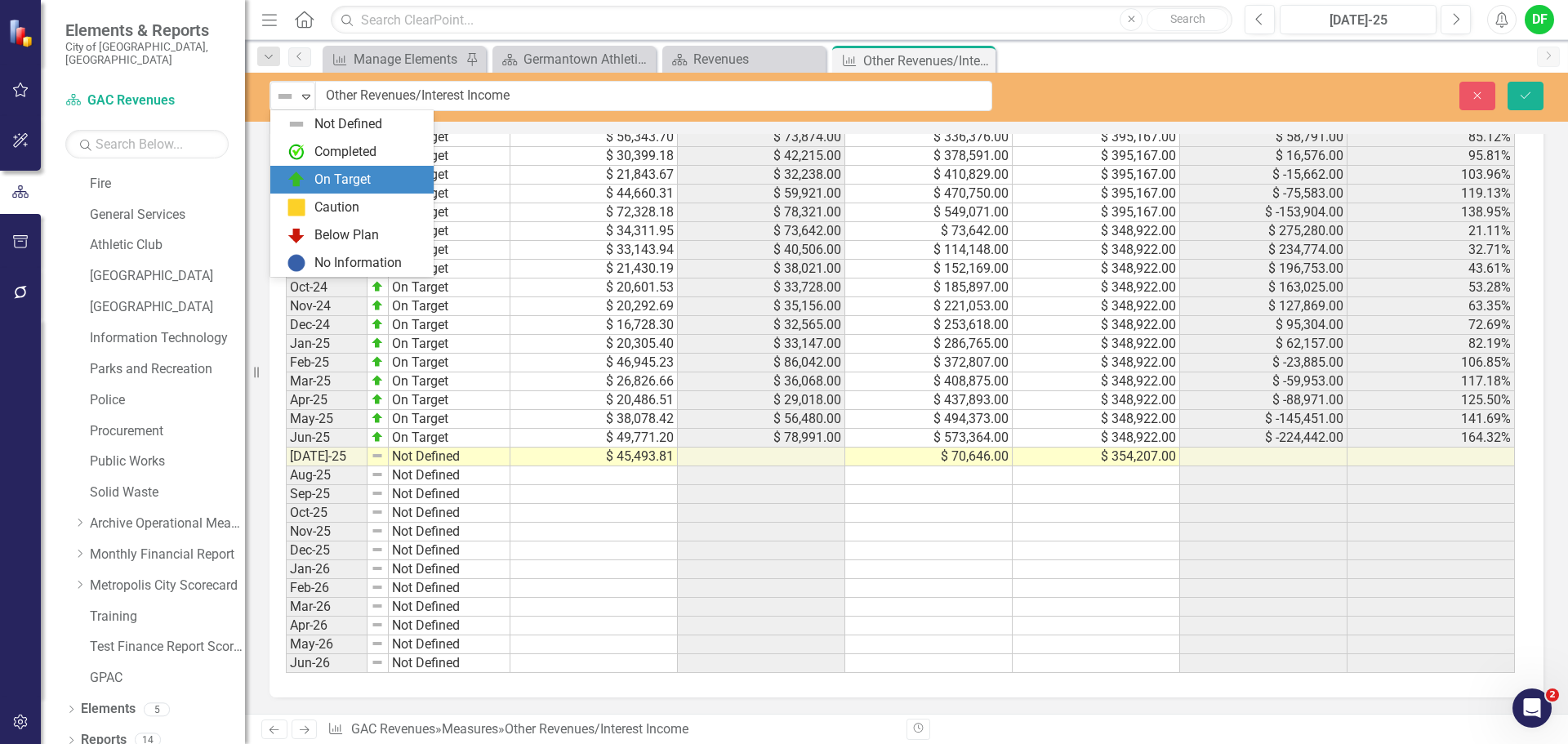
click at [303, 178] on img at bounding box center [296, 180] width 20 height 20
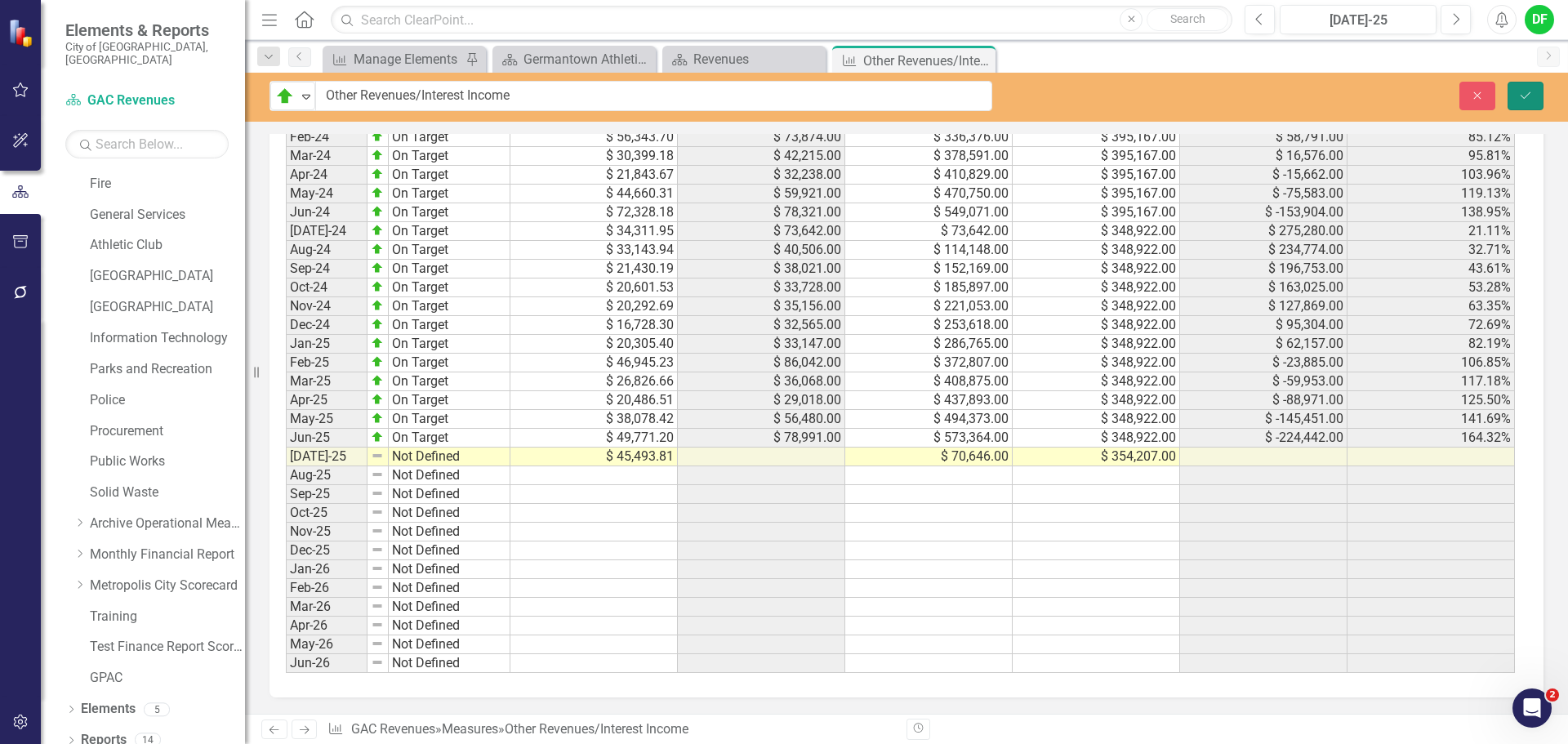
click at [1520, 99] on icon "Save" at bounding box center [1526, 96] width 15 height 11
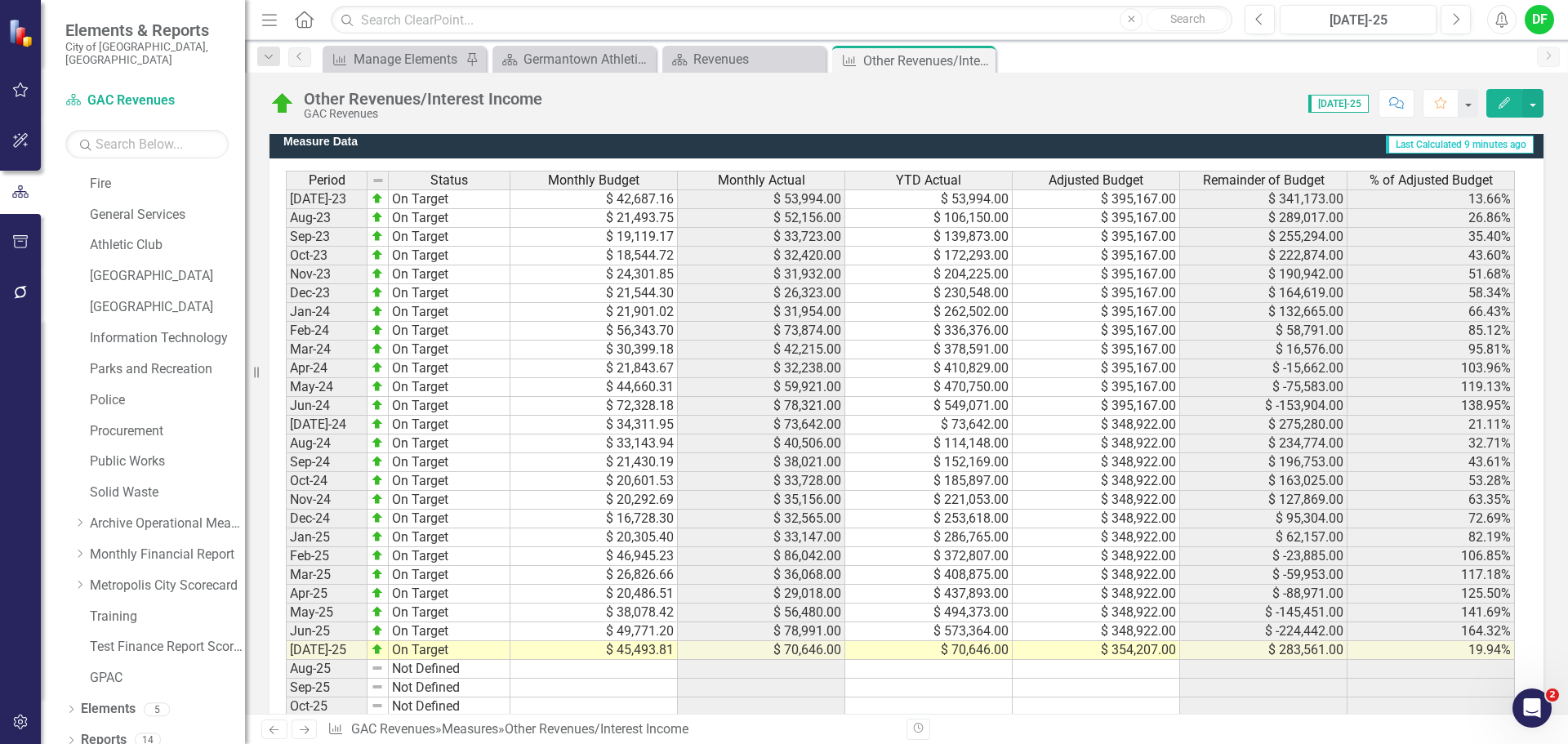
scroll to position [1419, 0]
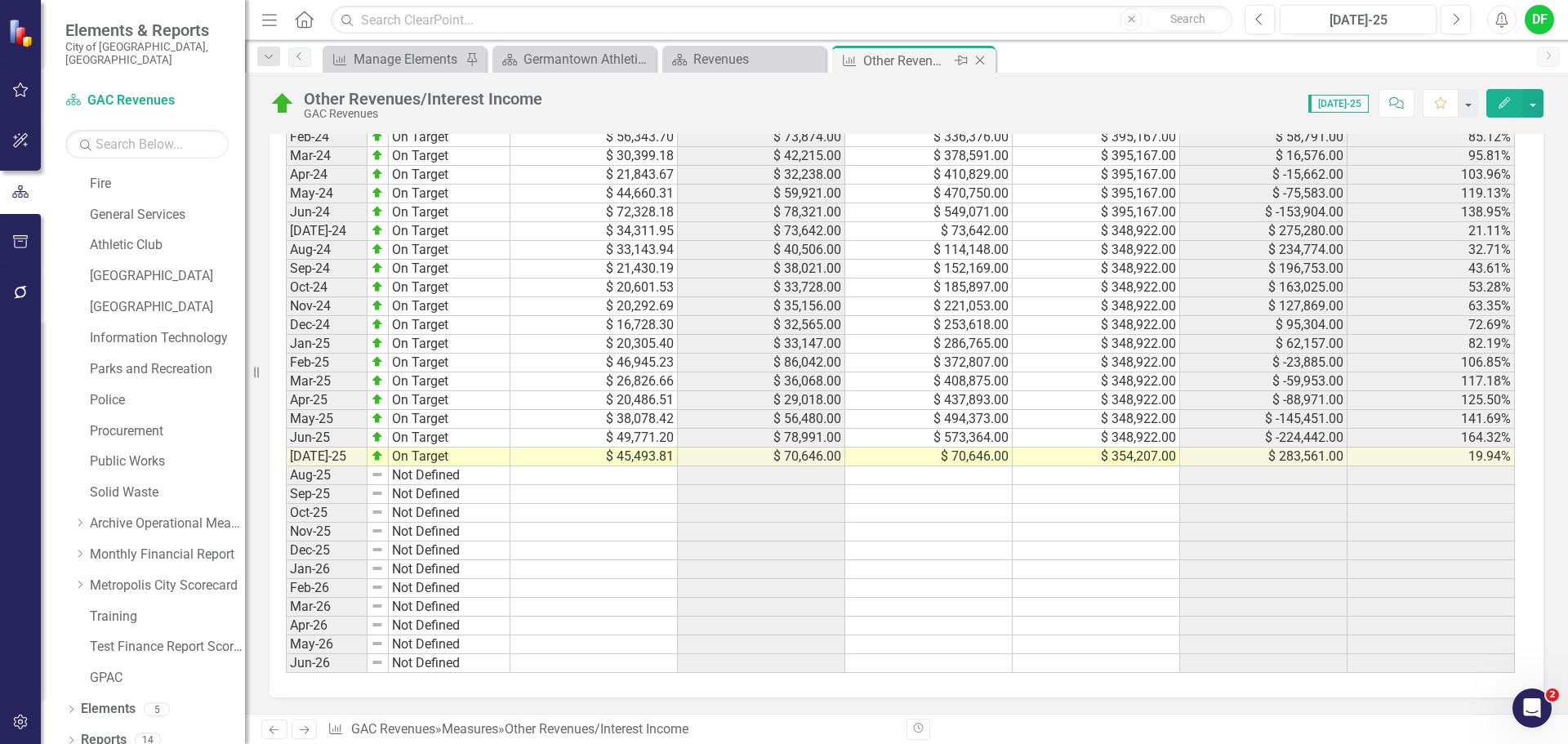
click at [982, 61] on icon "Close" at bounding box center [980, 60] width 16 height 13
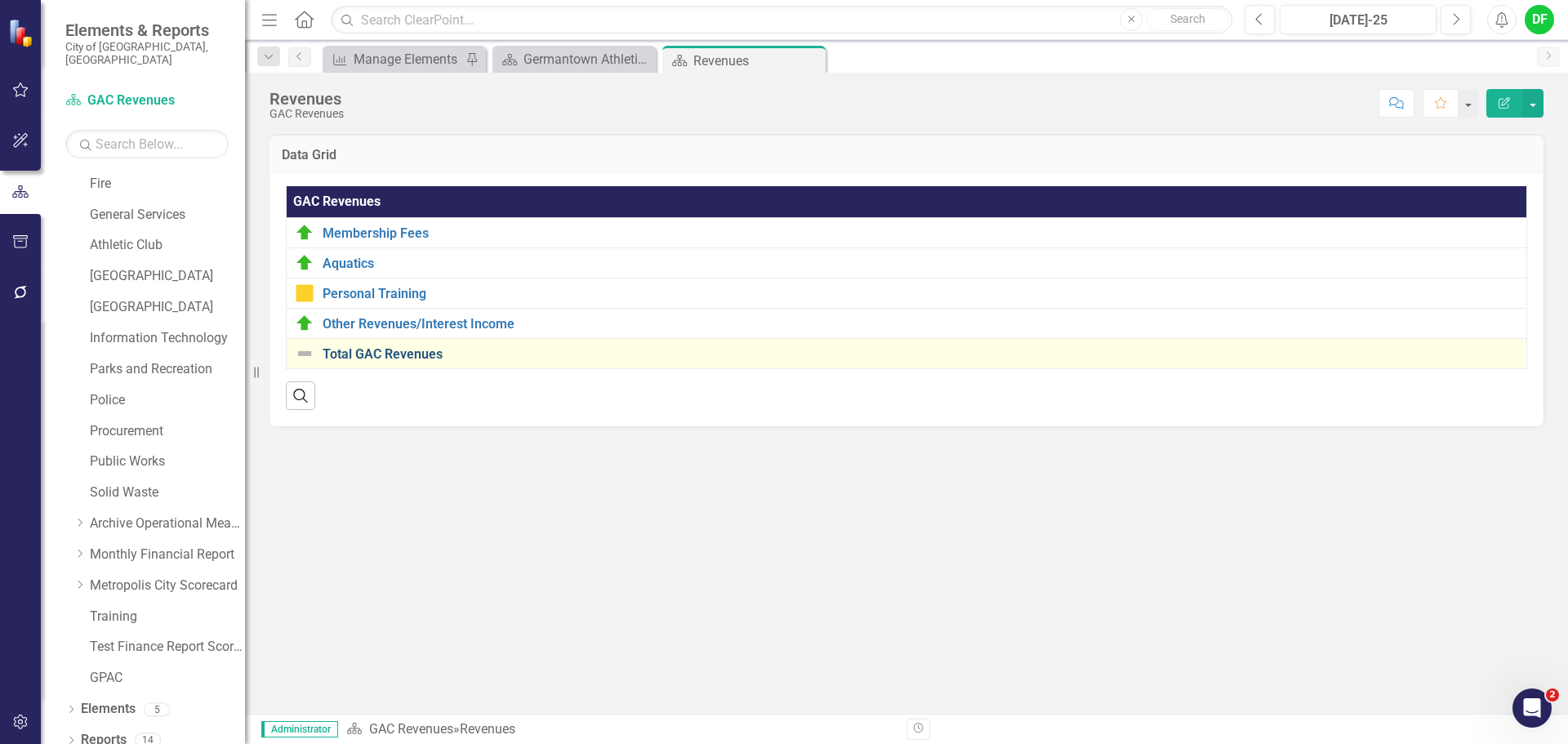
click at [371, 350] on link "Total GAC Revenues" at bounding box center [920, 354] width 1196 height 15
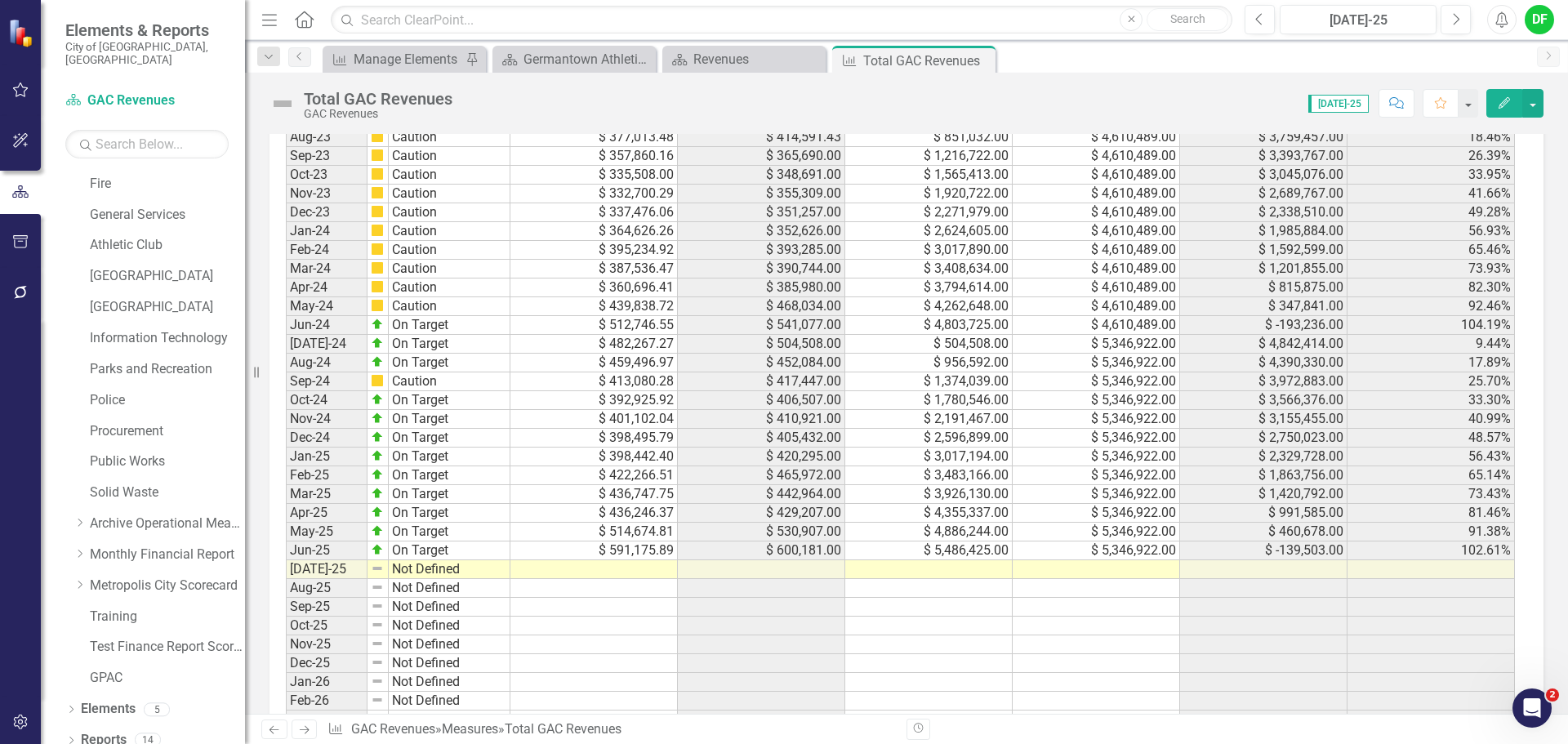
scroll to position [1419, 0]
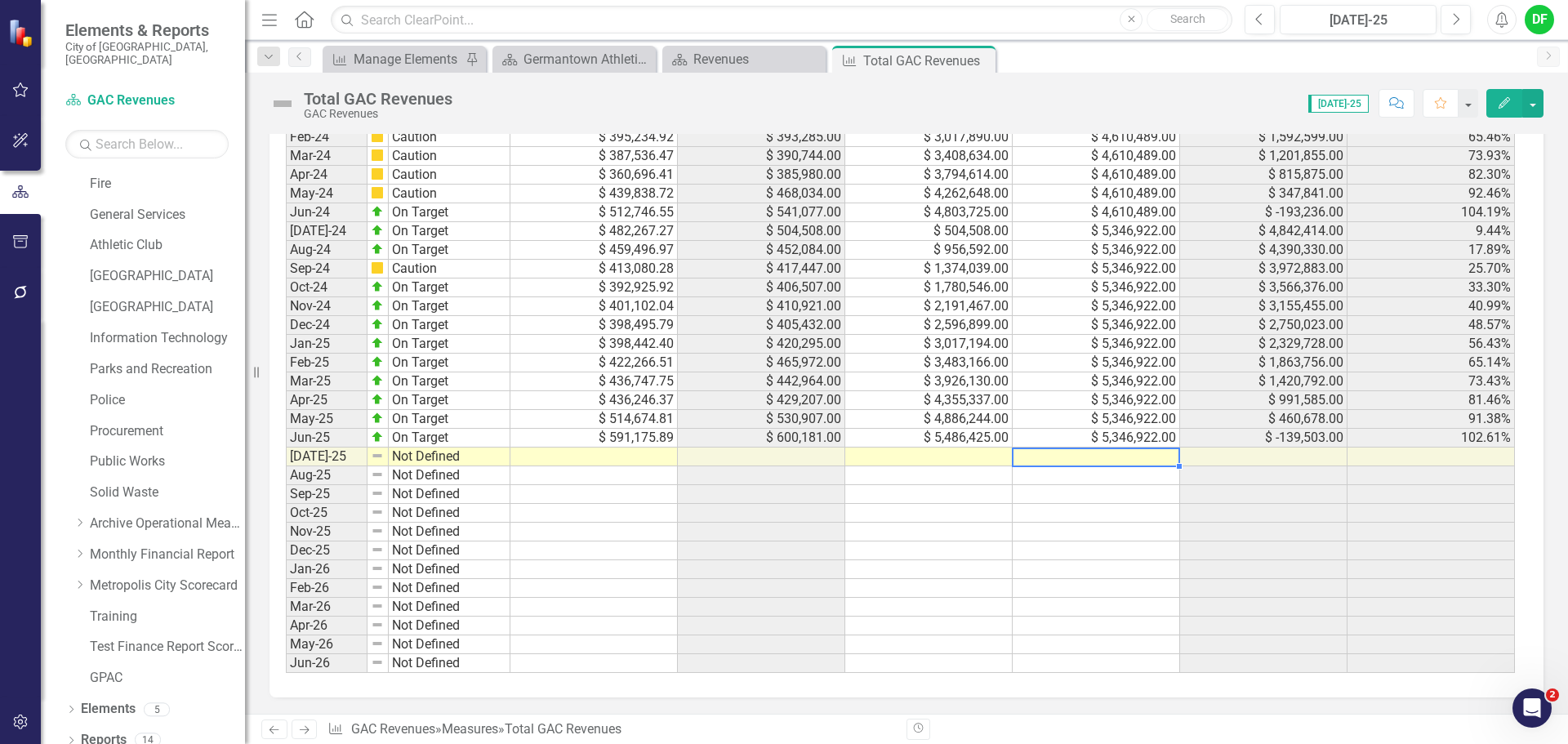
click at [1108, 463] on td at bounding box center [1096, 457] width 167 height 19
click at [1045, 453] on td at bounding box center [1096, 457] width 167 height 19
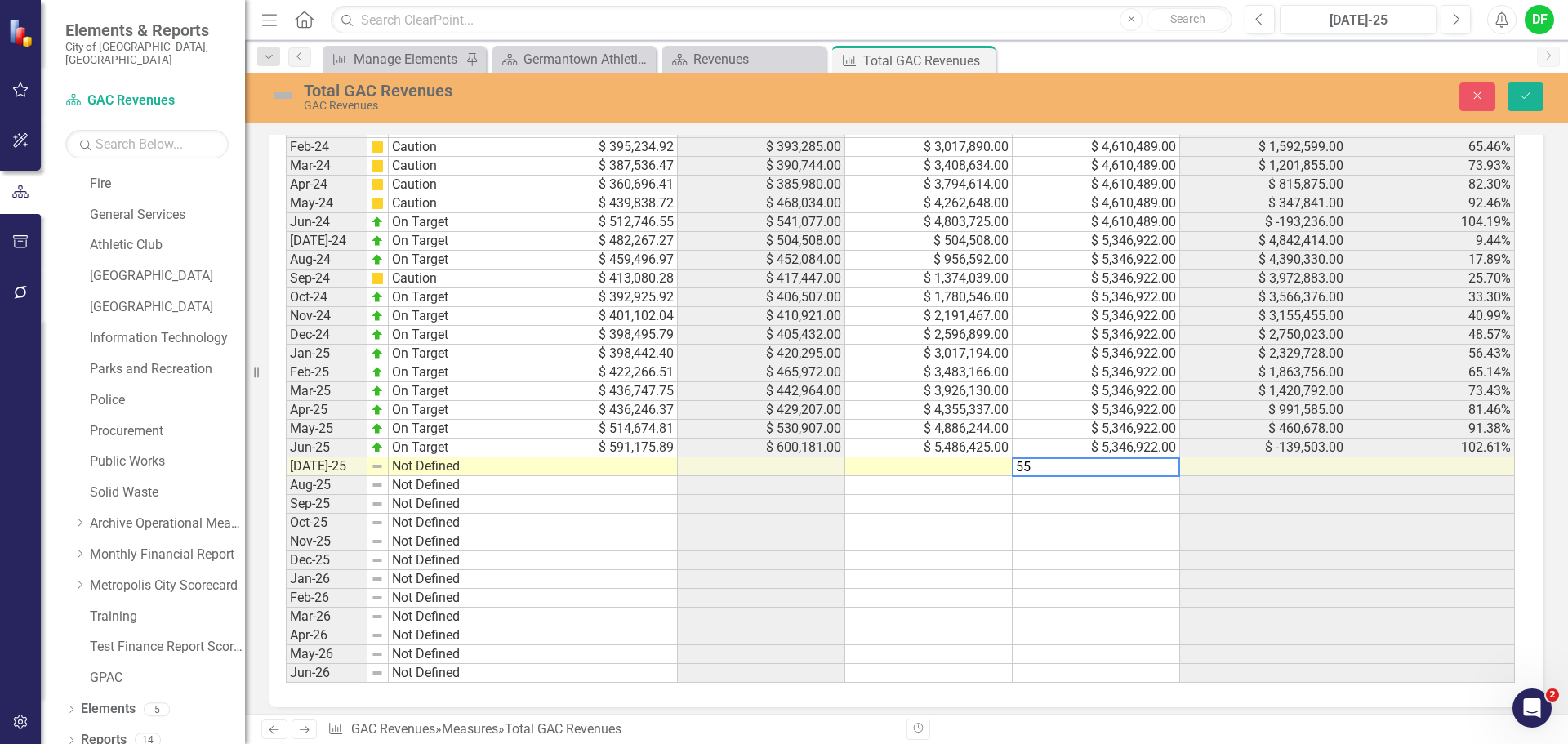
scroll to position [1428, 0]
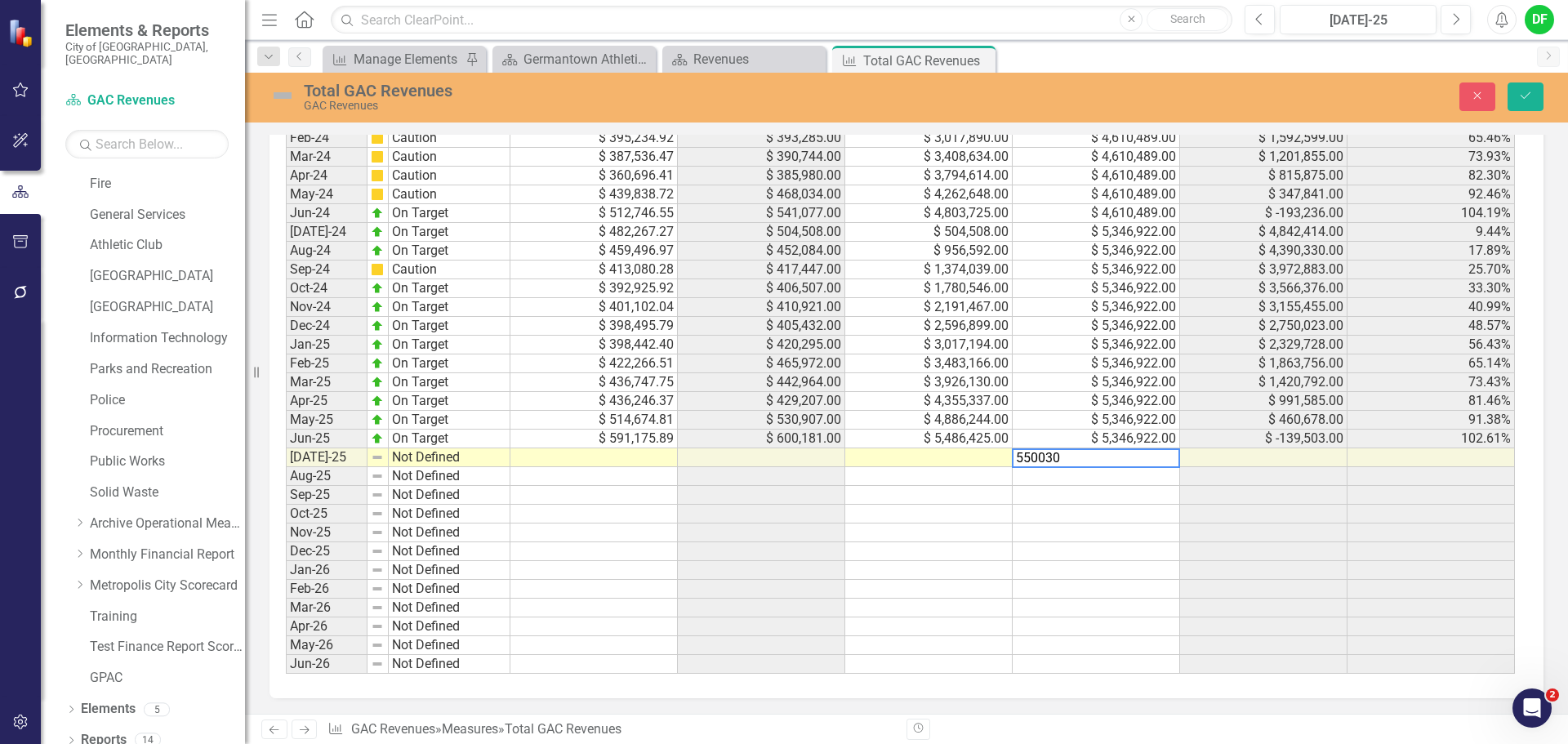
type textarea "5500307"
click at [975, 457] on td at bounding box center [929, 457] width 167 height 19
type textarea "495623.20"
click at [285, 93] on img at bounding box center [283, 96] width 26 height 26
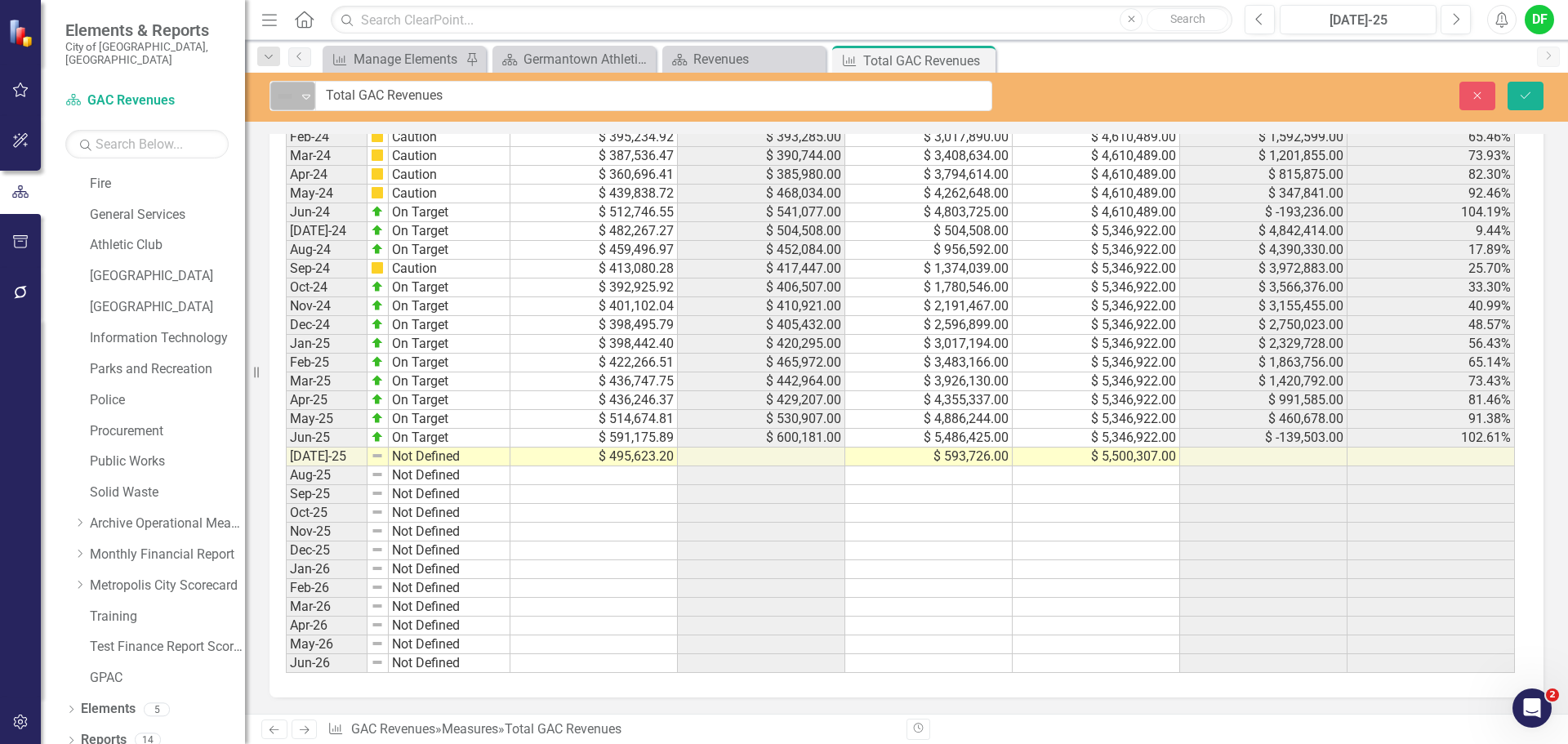
click at [308, 100] on icon "Expand" at bounding box center [306, 96] width 16 height 13
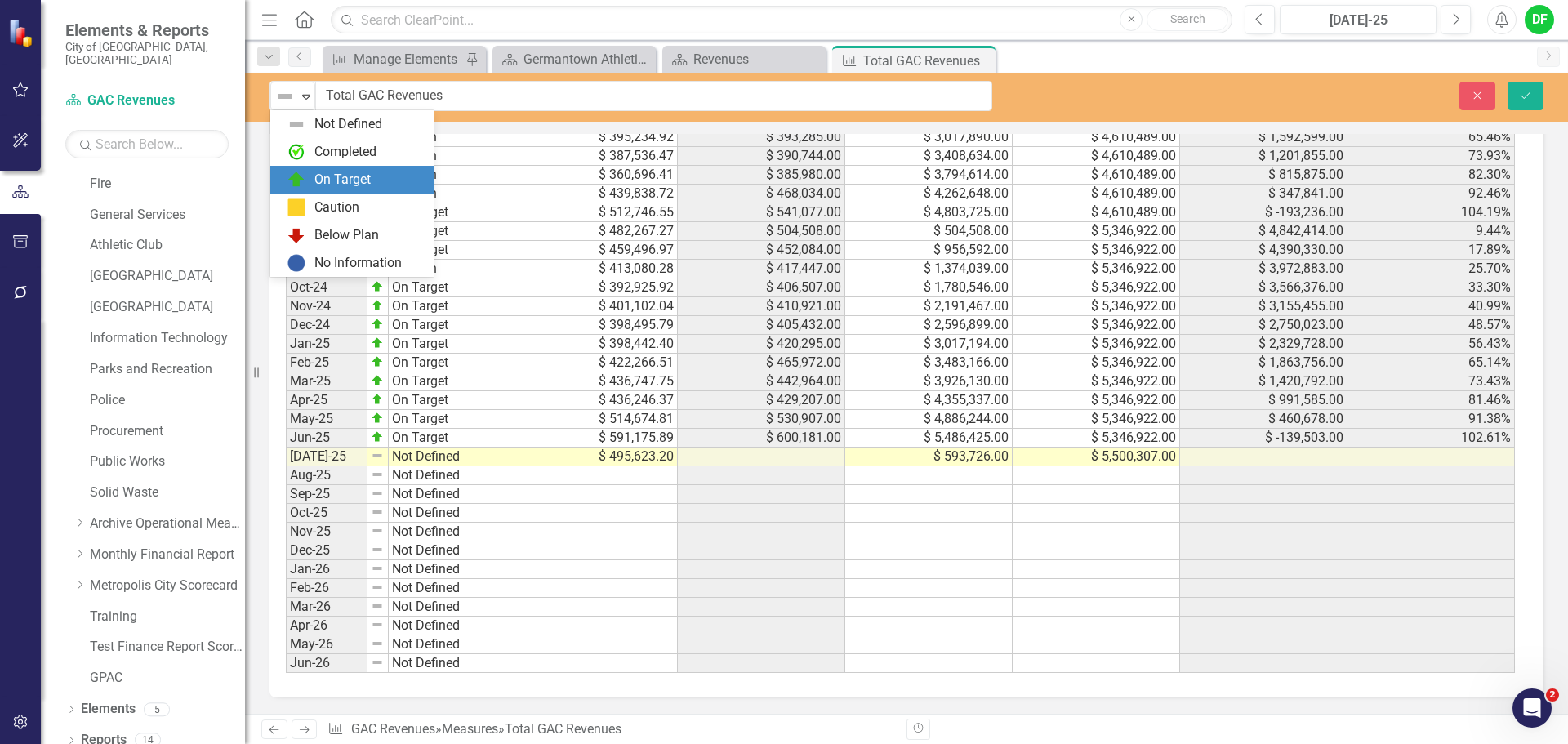
click at [322, 182] on div "On Target" at bounding box center [342, 180] width 56 height 19
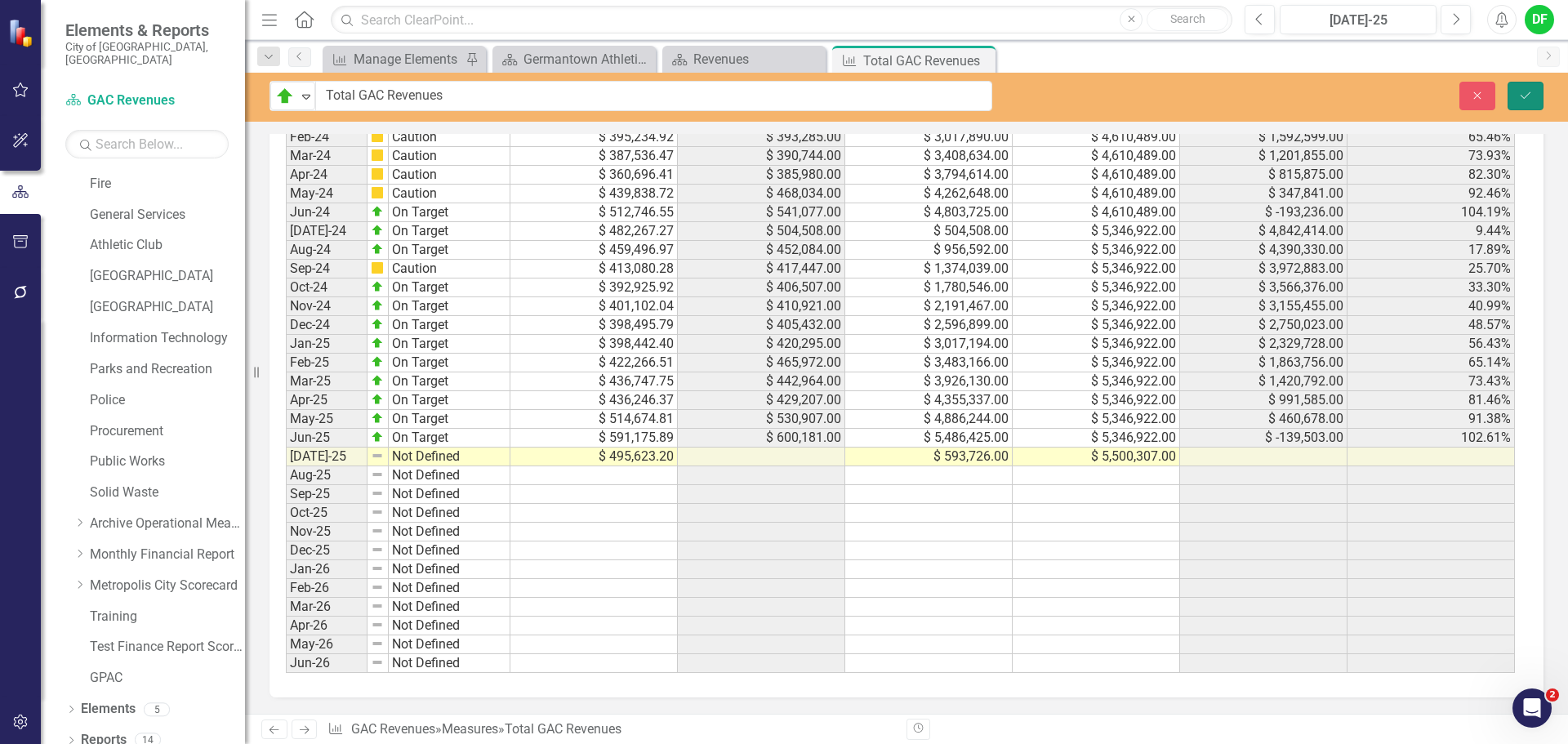
click at [1524, 97] on icon "Save" at bounding box center [1526, 96] width 15 height 11
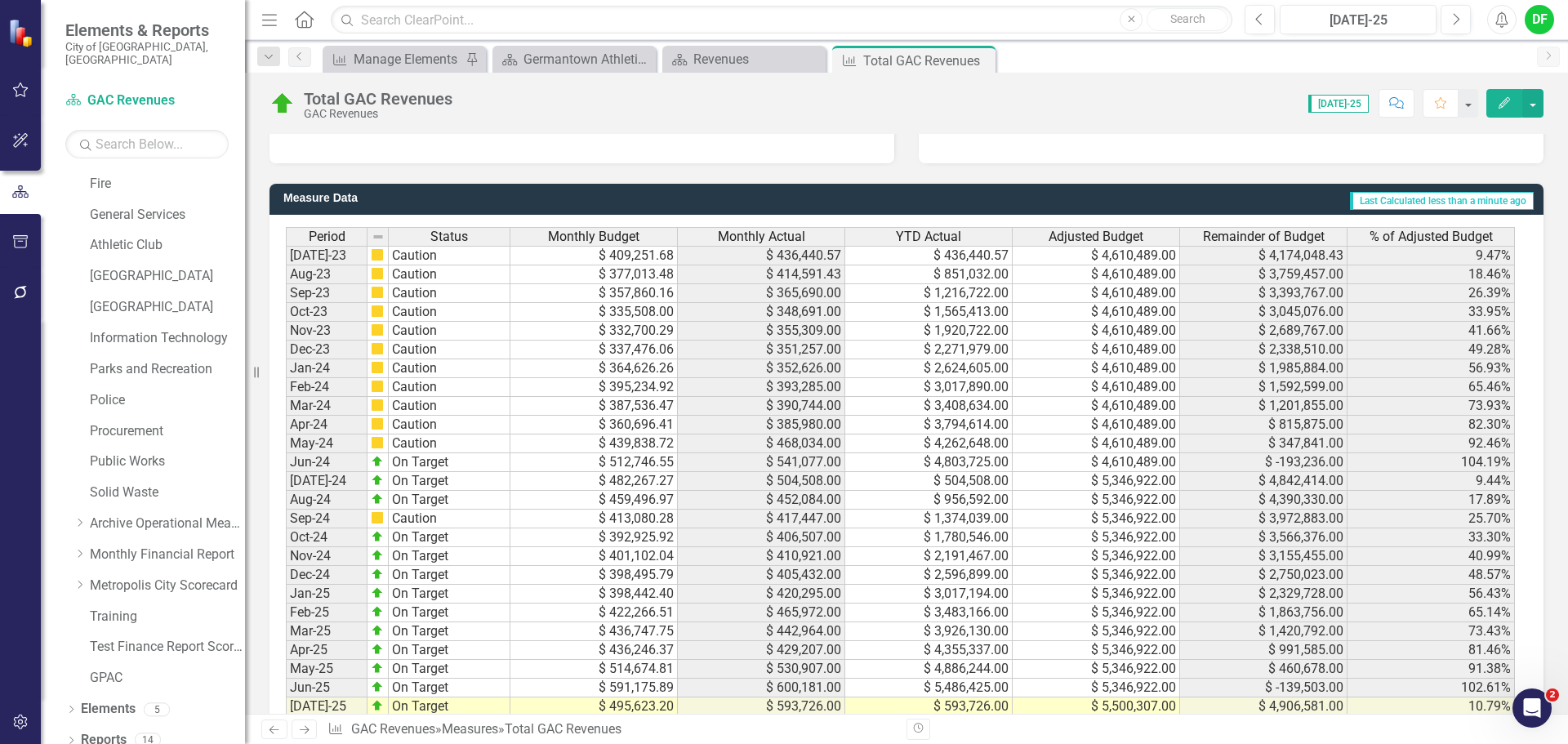
scroll to position [1419, 0]
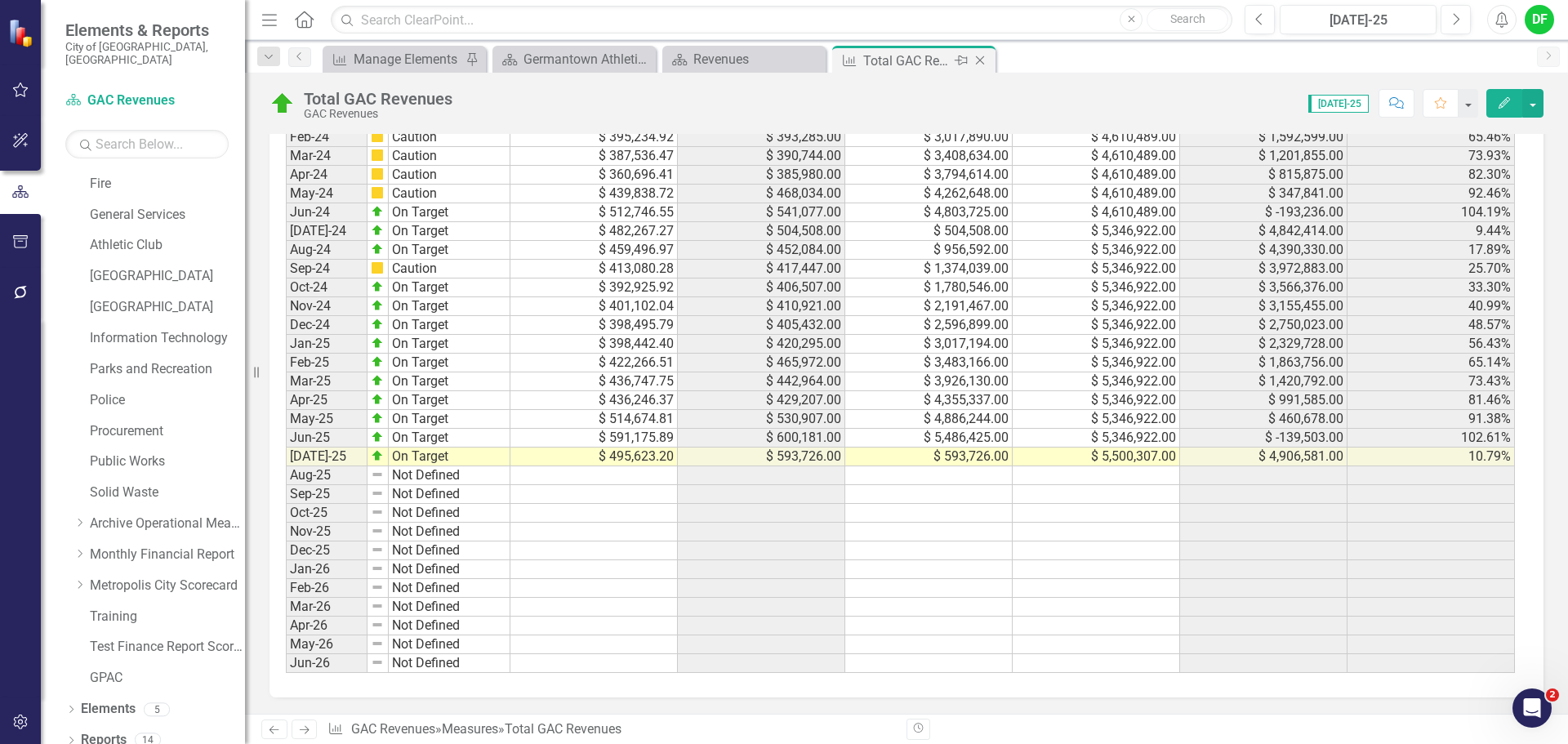
click at [983, 60] on icon "Close" at bounding box center [980, 60] width 16 height 13
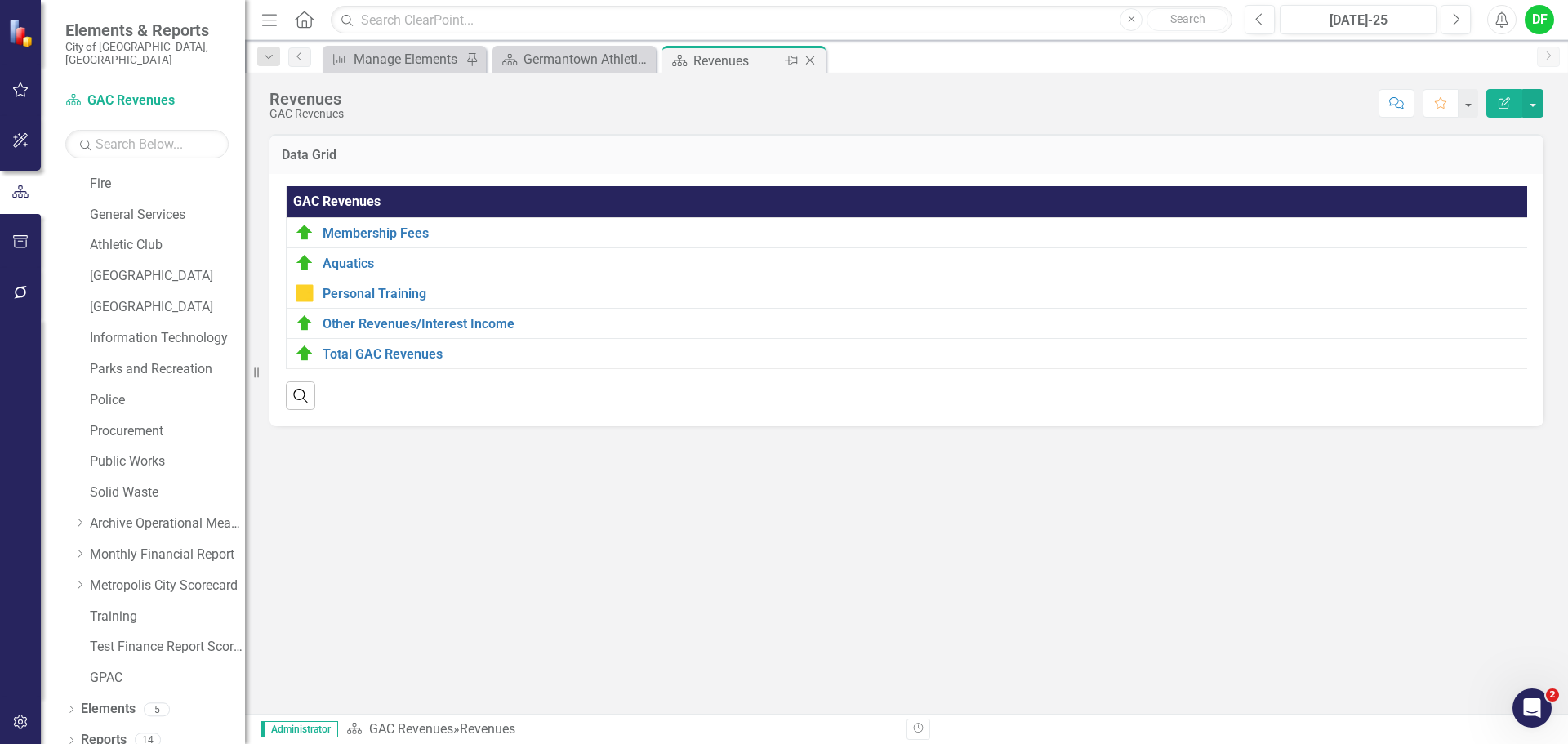
click at [808, 57] on icon "Close" at bounding box center [810, 60] width 16 height 13
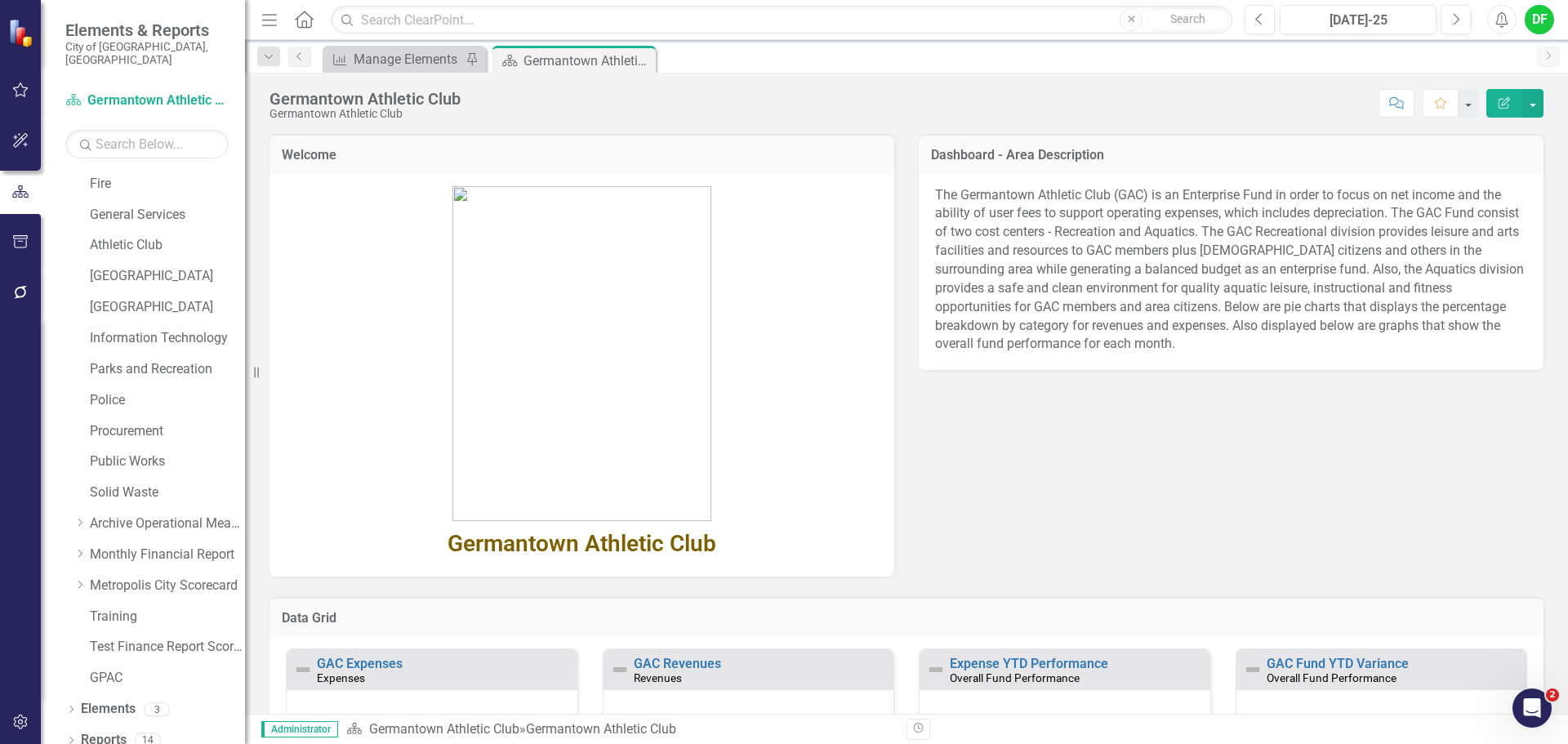
scroll to position [163, 0]
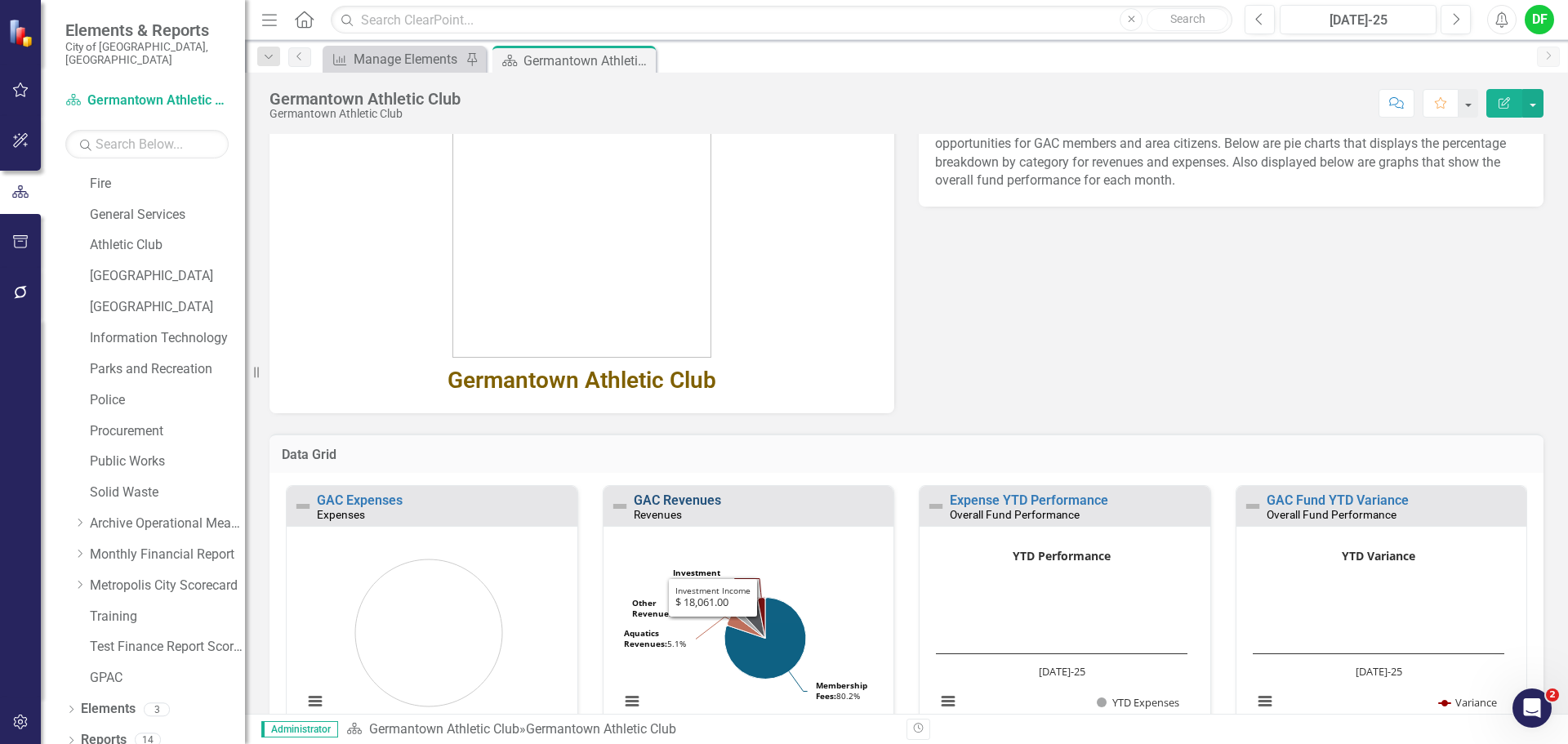
click at [696, 501] on link "GAC Revenues" at bounding box center [677, 500] width 87 height 16
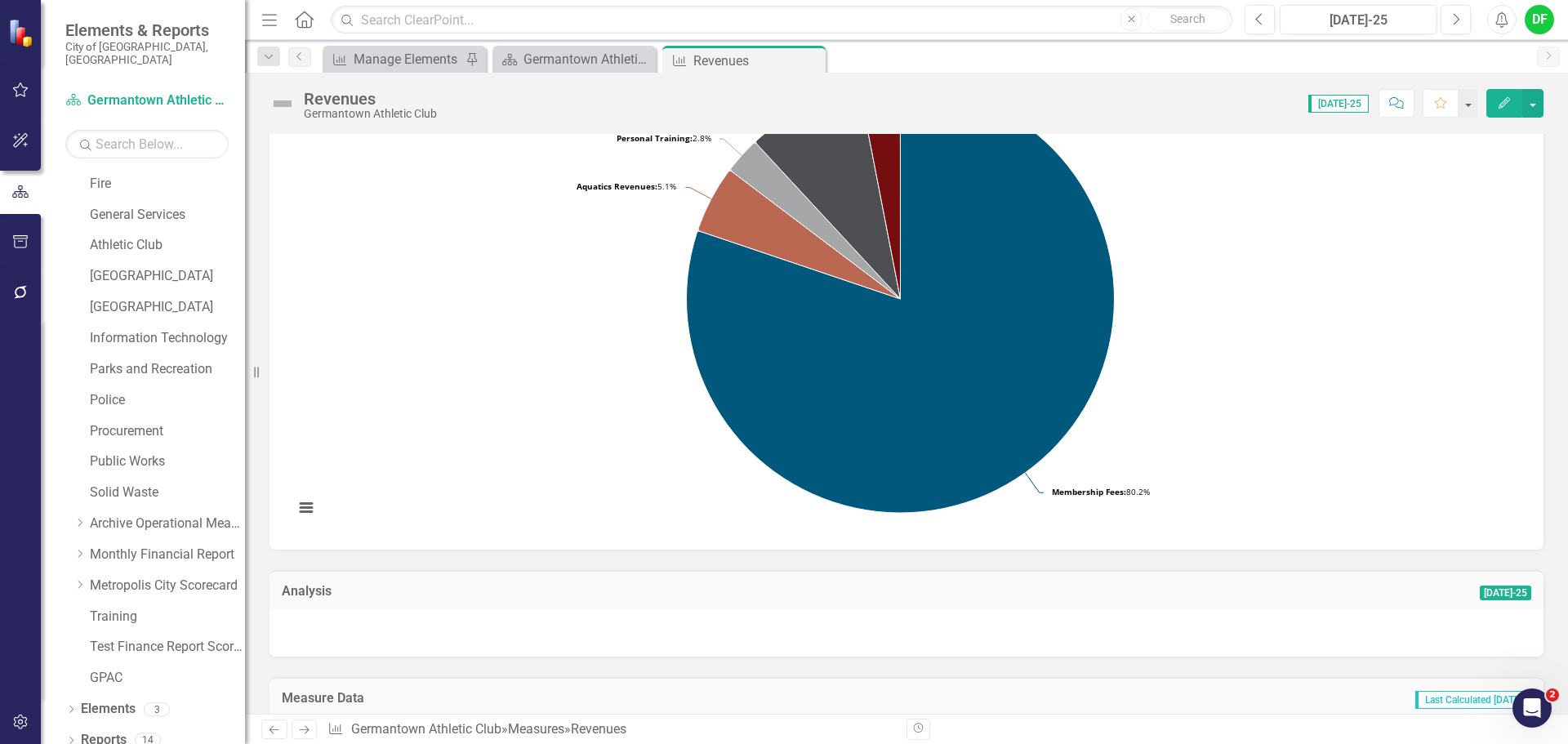
scroll to position [82, 0]
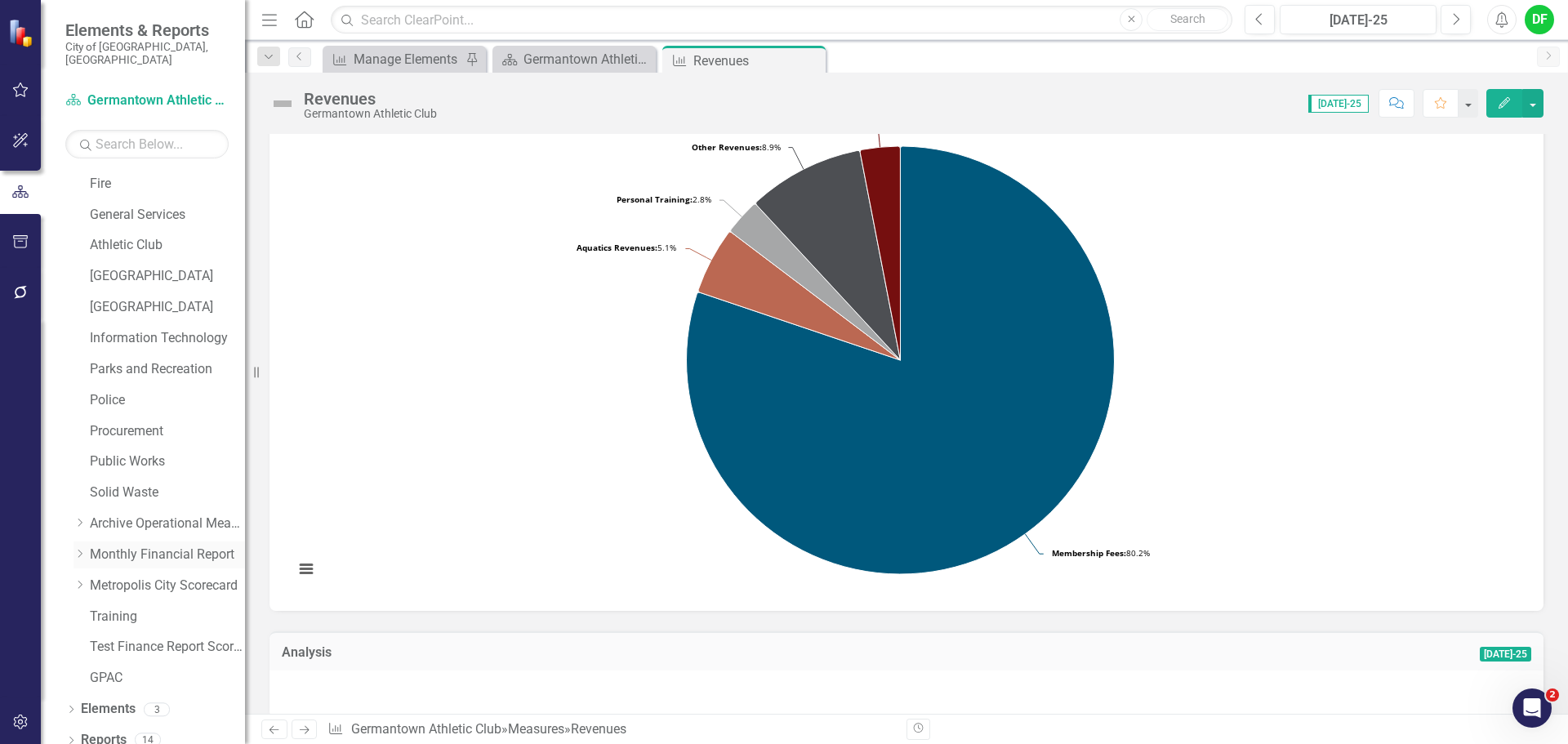
click at [75, 548] on div "Dropdown" at bounding box center [79, 555] width 12 height 14
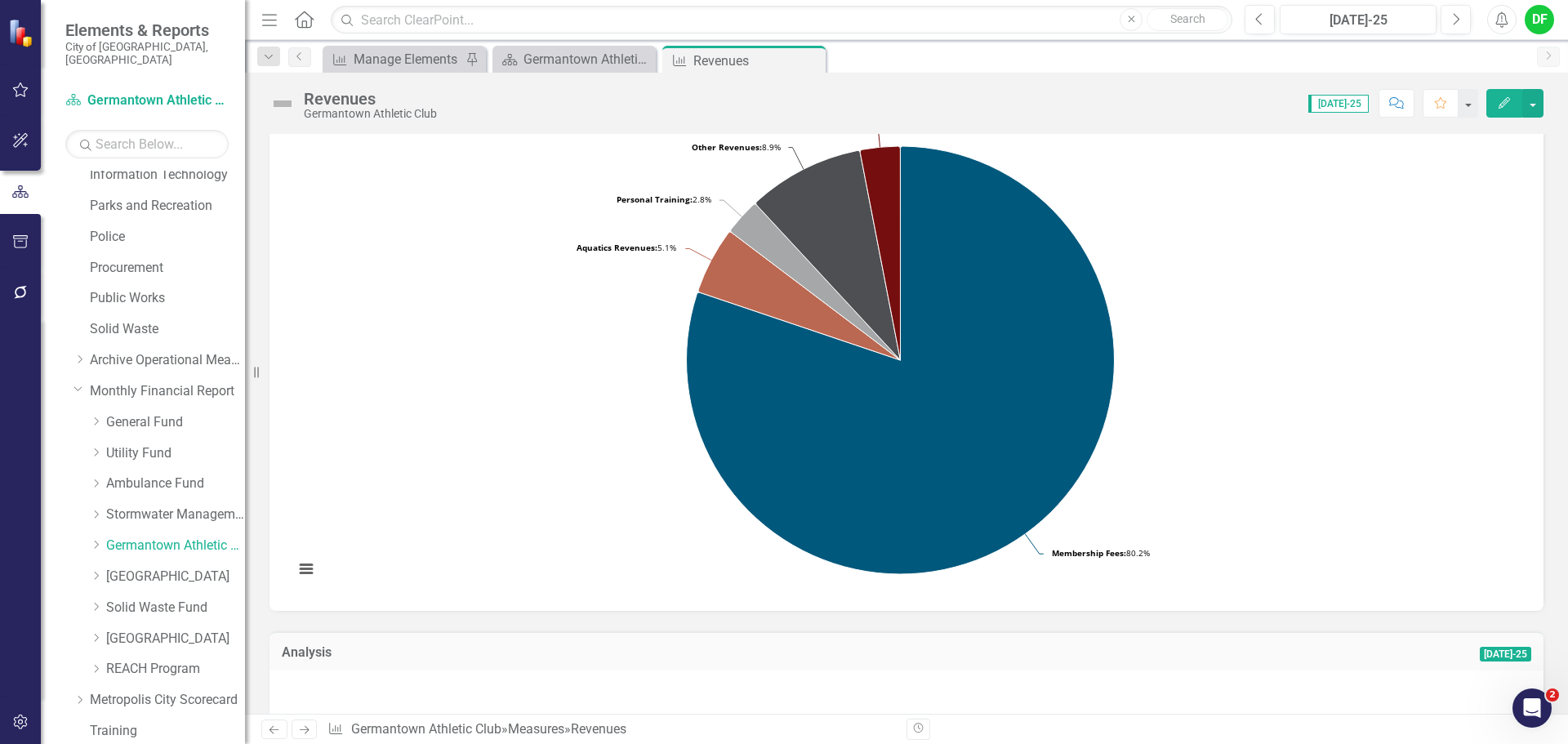
click at [1548, 22] on div "DF" at bounding box center [1539, 20] width 29 height 29
